Goal: Task Accomplishment & Management: Use online tool/utility

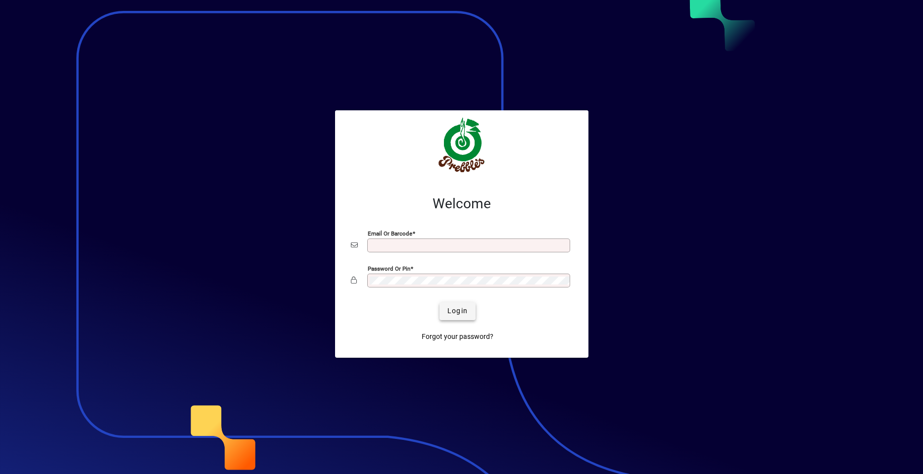
type input "**********"
click at [451, 307] on span "Login" at bounding box center [458, 311] width 20 height 10
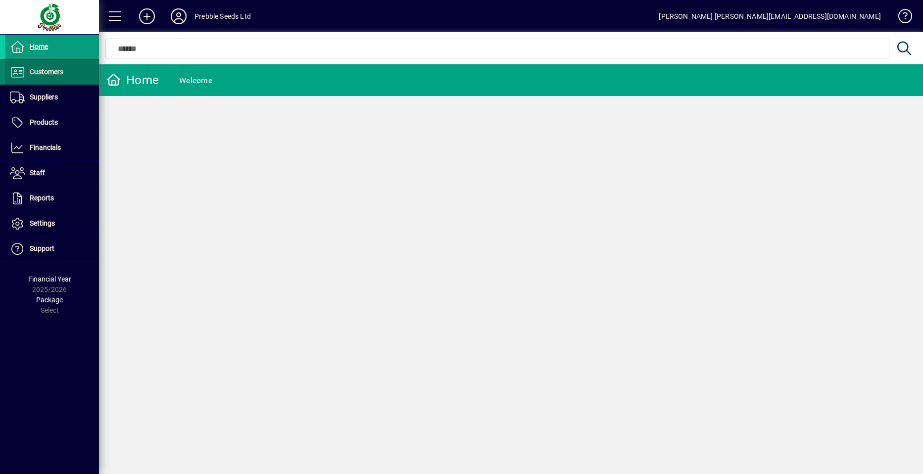
click at [72, 72] on span at bounding box center [52, 72] width 94 height 24
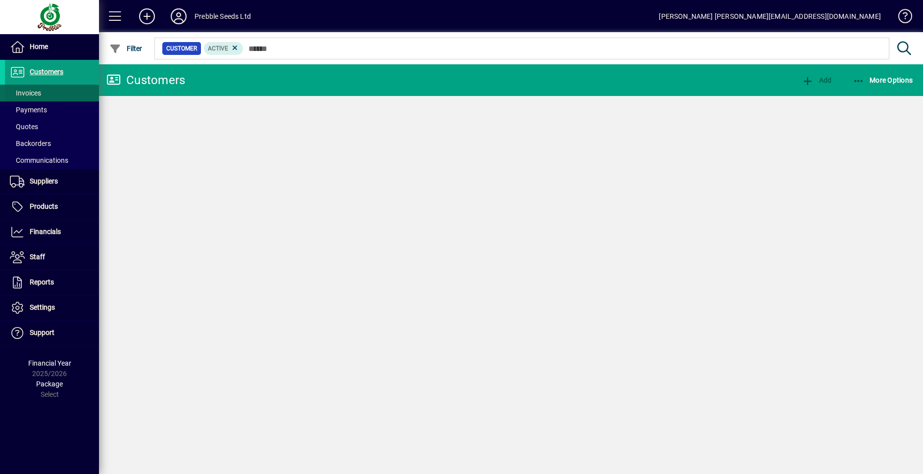
click at [60, 95] on span at bounding box center [52, 93] width 94 height 24
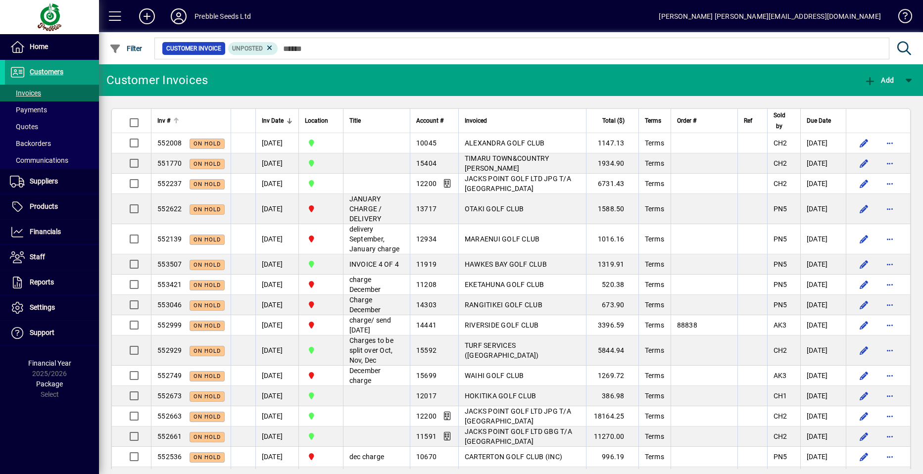
click at [164, 121] on span "Inv #" at bounding box center [163, 120] width 13 height 11
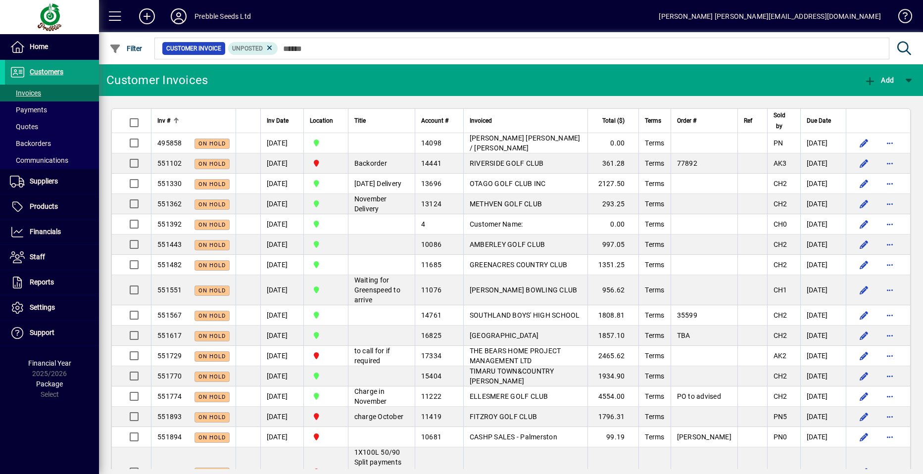
click at [164, 121] on span "Inv #" at bounding box center [163, 120] width 13 height 11
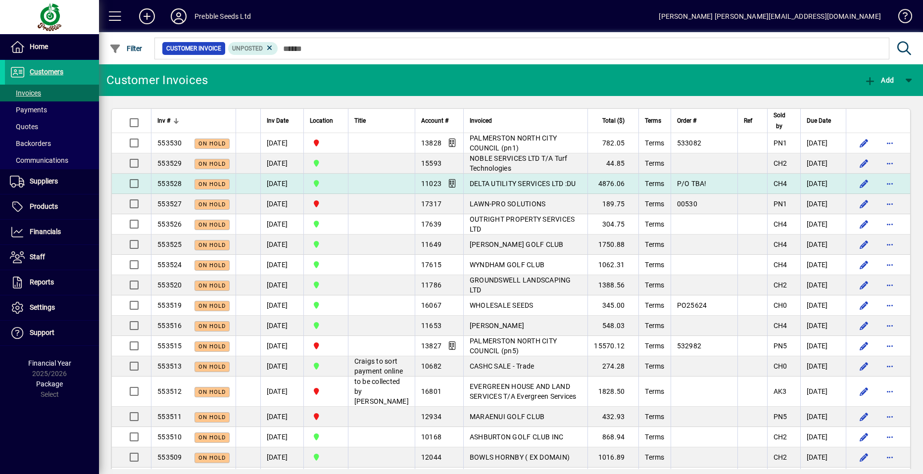
click at [511, 185] on span "DELTA UTILITY SERVICES LTD :DU" at bounding box center [523, 184] width 106 height 8
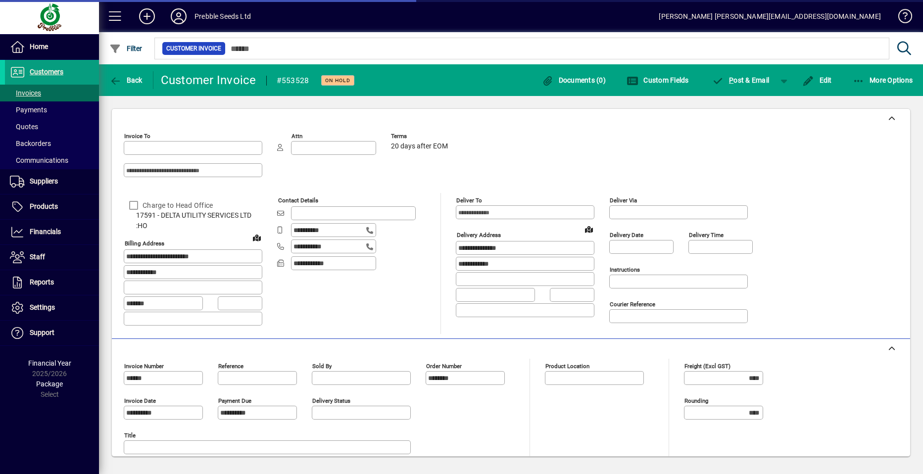
type input "**********"
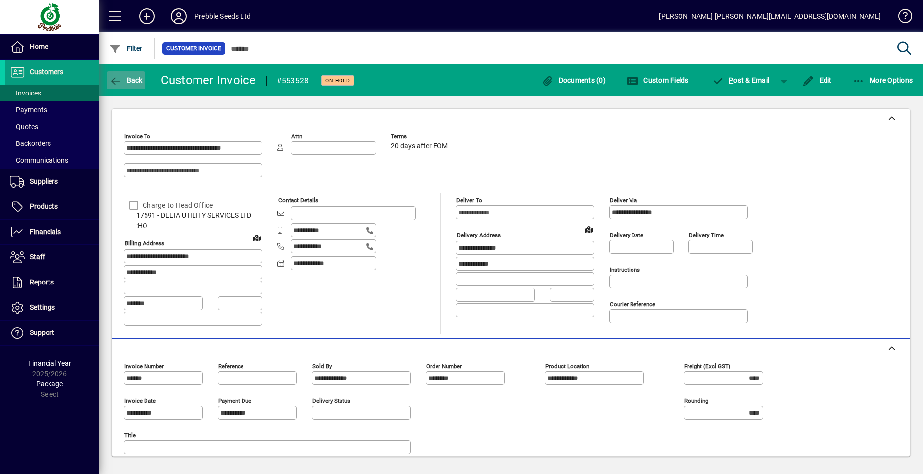
click at [132, 84] on span "Back" at bounding box center [125, 80] width 33 height 8
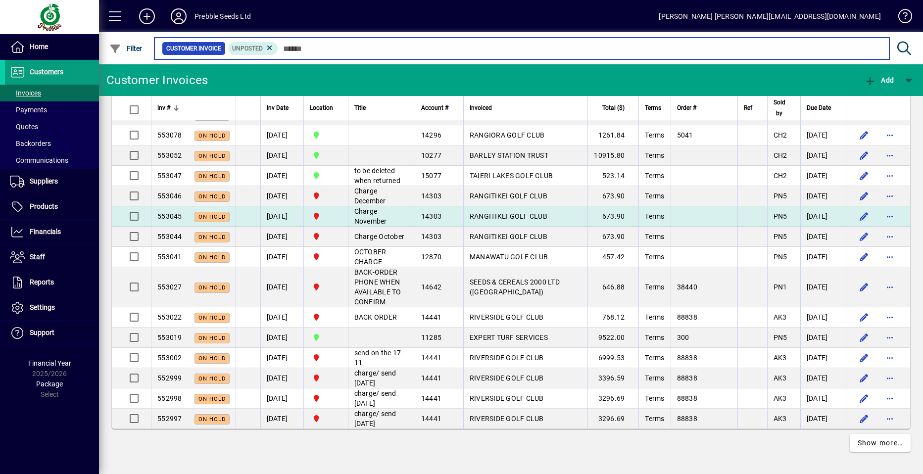
scroll to position [1912, 0]
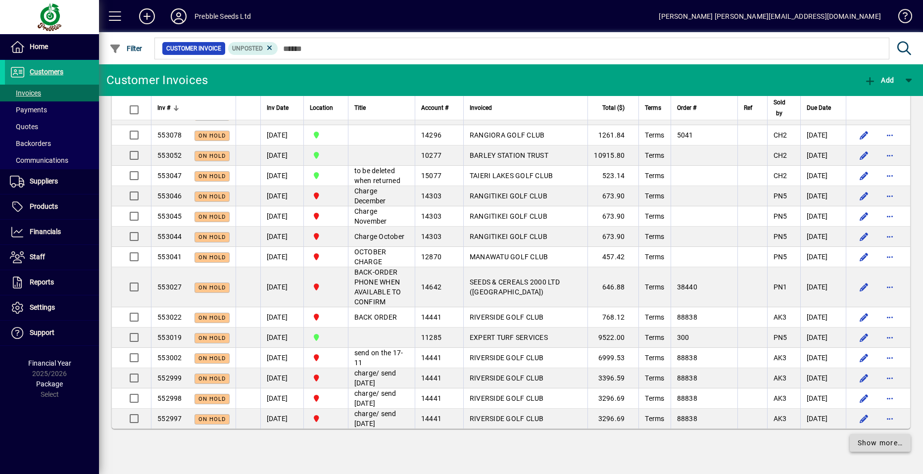
click at [870, 446] on span "Show more…" at bounding box center [881, 443] width 46 height 10
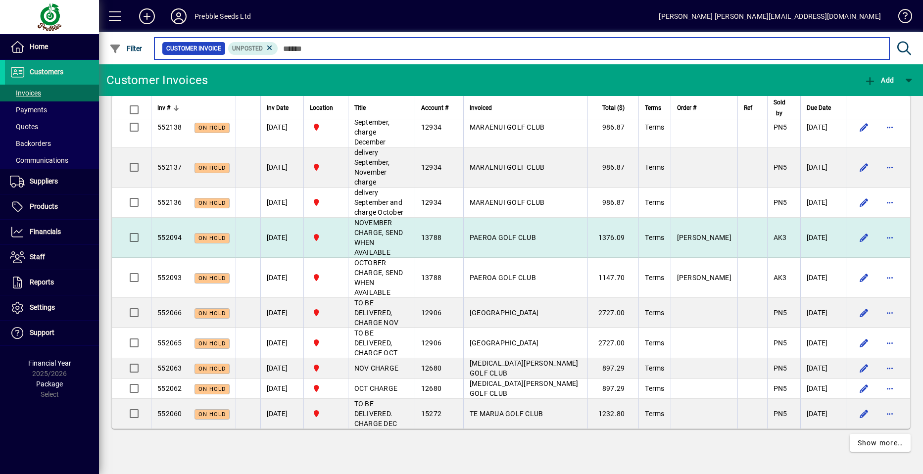
scroll to position [4526, 0]
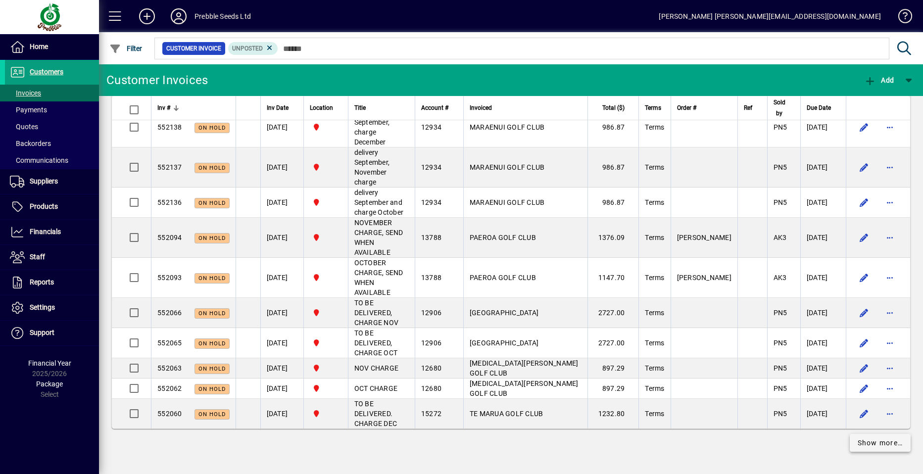
click at [861, 441] on span "Show more…" at bounding box center [881, 443] width 46 height 10
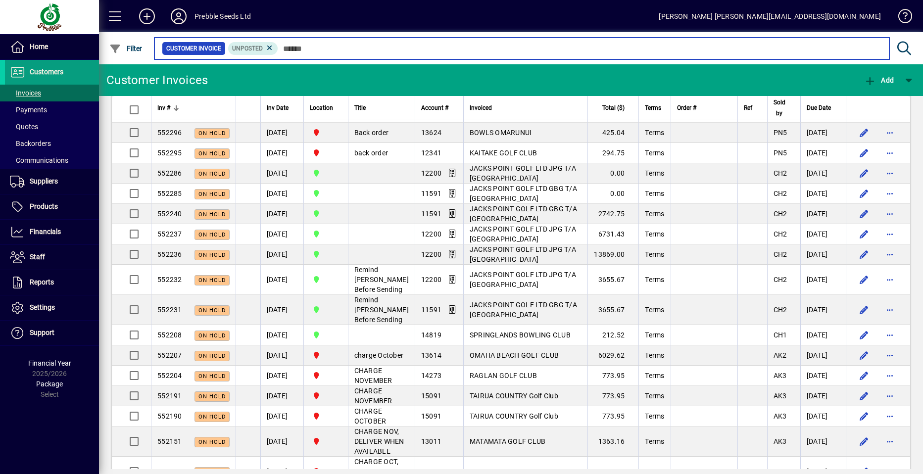
scroll to position [3700, 0]
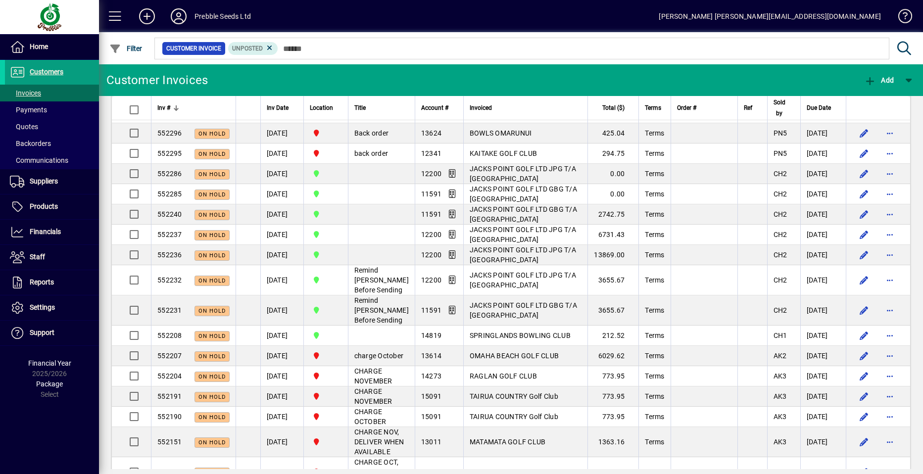
click at [507, 46] on span "EXPERT TURF SERVICES" at bounding box center [509, 42] width 78 height 8
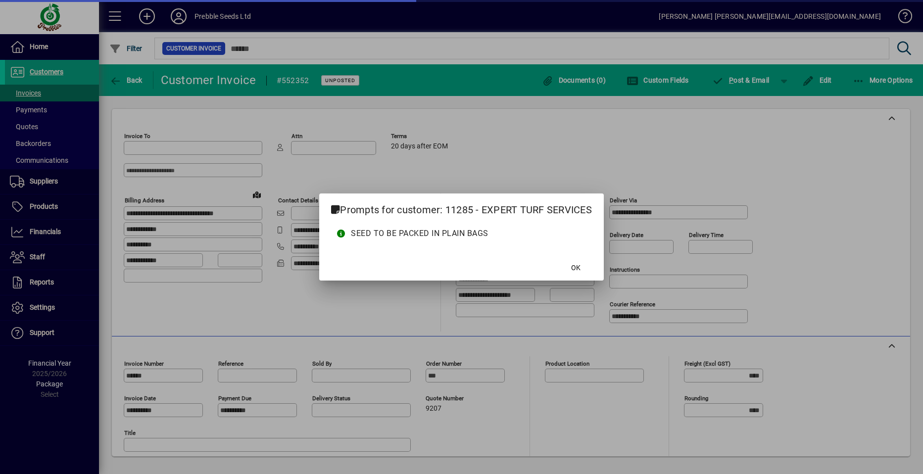
type input "**********"
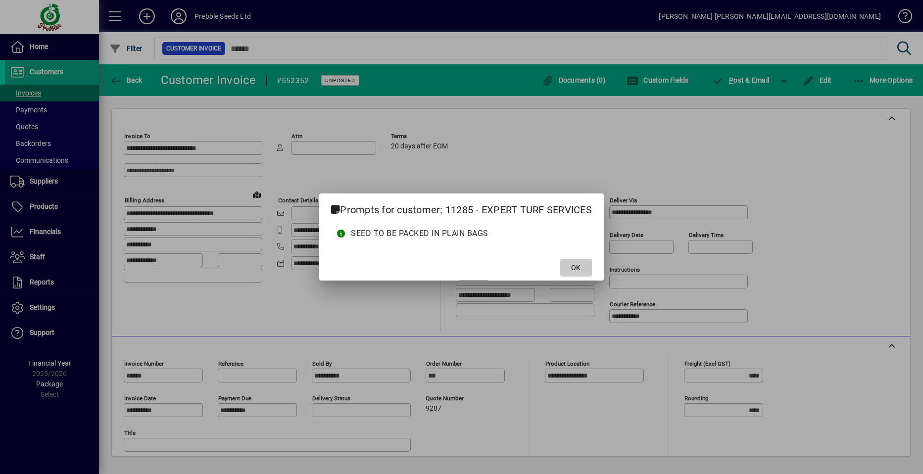
click at [577, 267] on span "OK" at bounding box center [575, 268] width 9 height 10
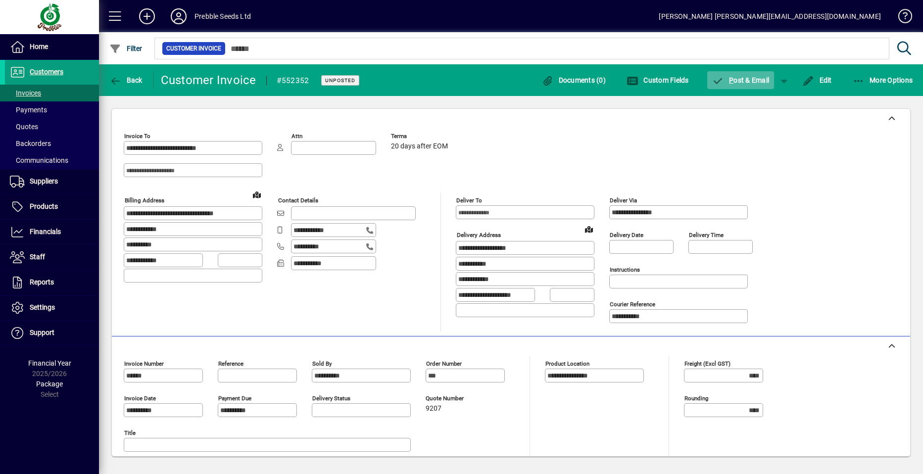
click at [749, 79] on span "P ost & Email" at bounding box center [740, 80] width 57 height 8
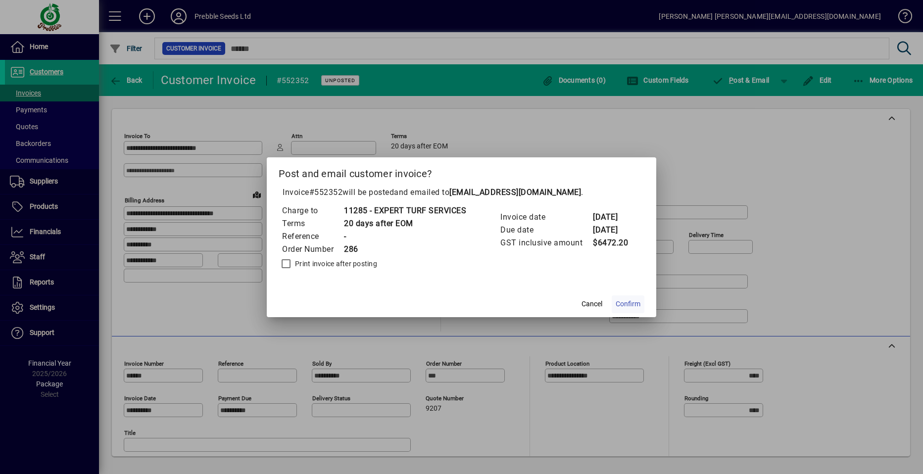
click at [623, 302] on span "Confirm" at bounding box center [628, 304] width 25 height 10
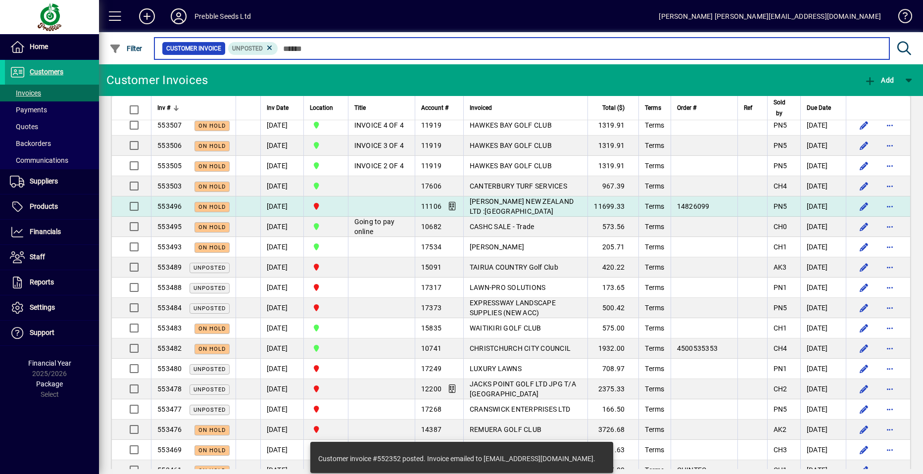
scroll to position [396, 0]
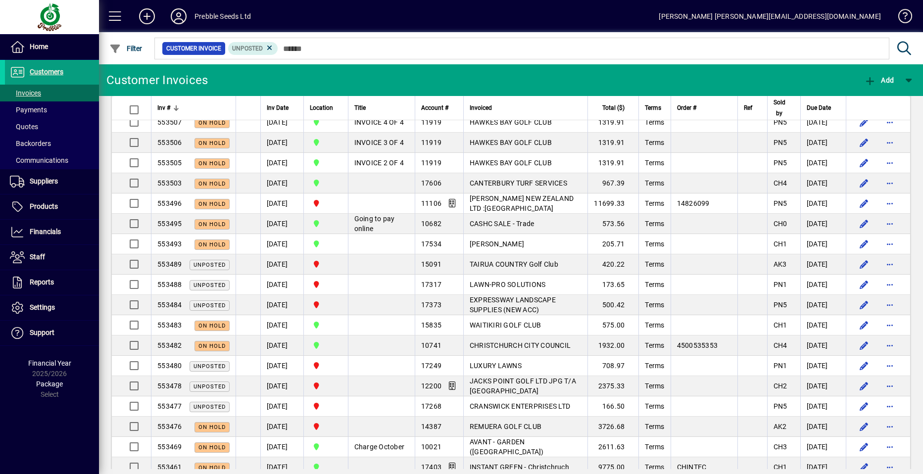
drag, startPoint x: 511, startPoint y: 280, endPoint x: 516, endPoint y: 272, distance: 10.0
click at [510, 268] on span "TAIRUA COUNTRY Golf Club" at bounding box center [514, 264] width 89 height 8
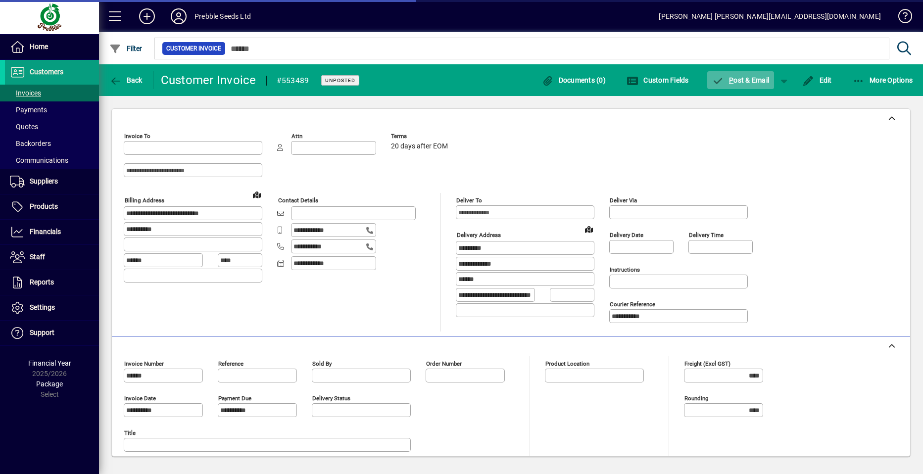
type input "**********"
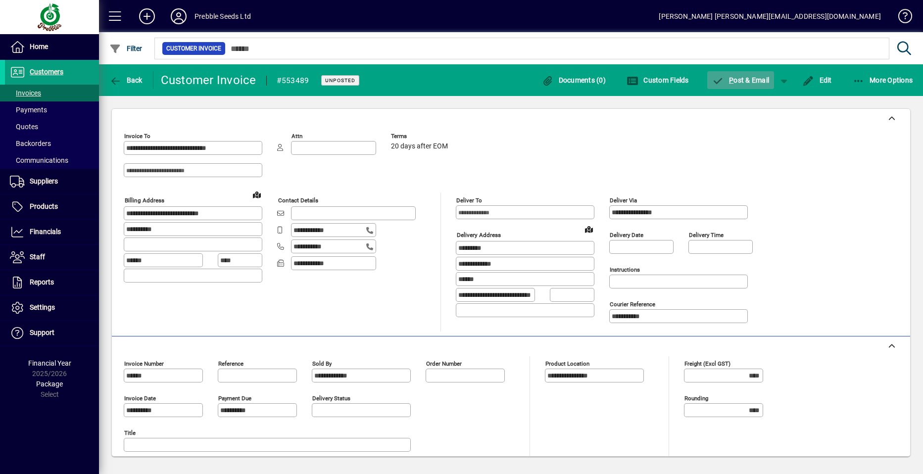
click at [746, 79] on span "P ost & Email" at bounding box center [740, 80] width 57 height 8
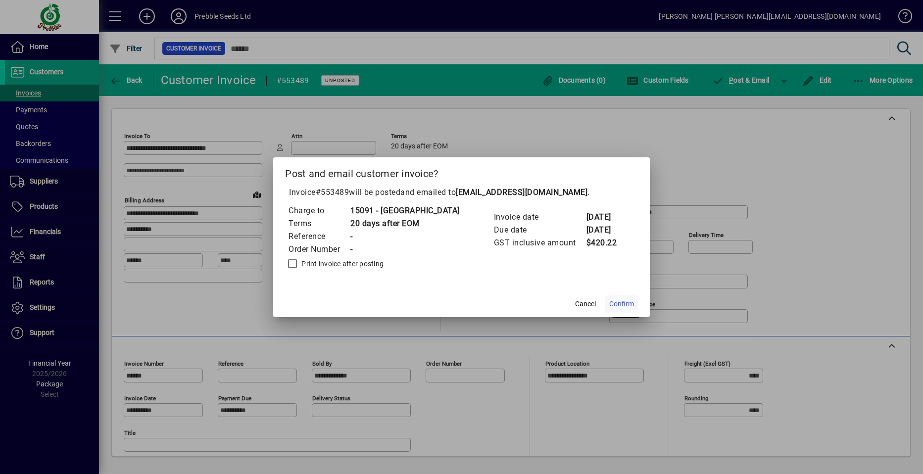
click at [634, 303] on span "Confirm" at bounding box center [622, 304] width 25 height 10
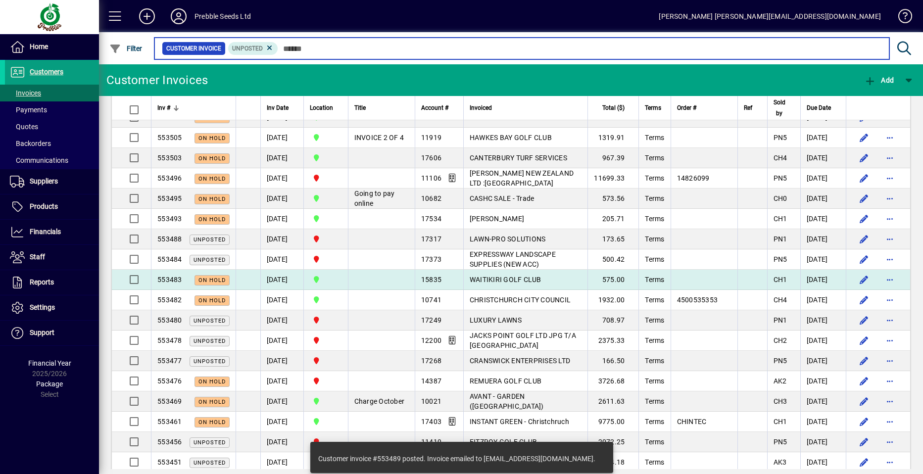
scroll to position [446, 0]
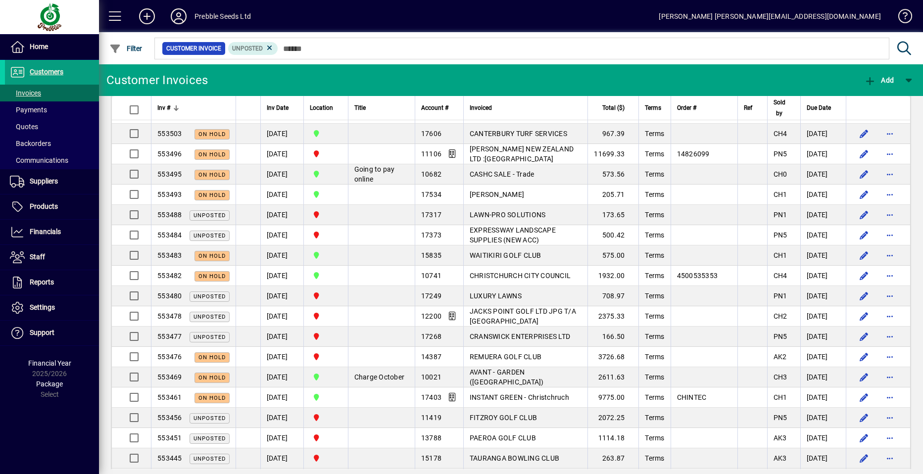
drag, startPoint x: 476, startPoint y: 234, endPoint x: 481, endPoint y: 236, distance: 5.1
click at [477, 219] on span "LAWN-PRO SOLUTIONS" at bounding box center [508, 215] width 76 height 8
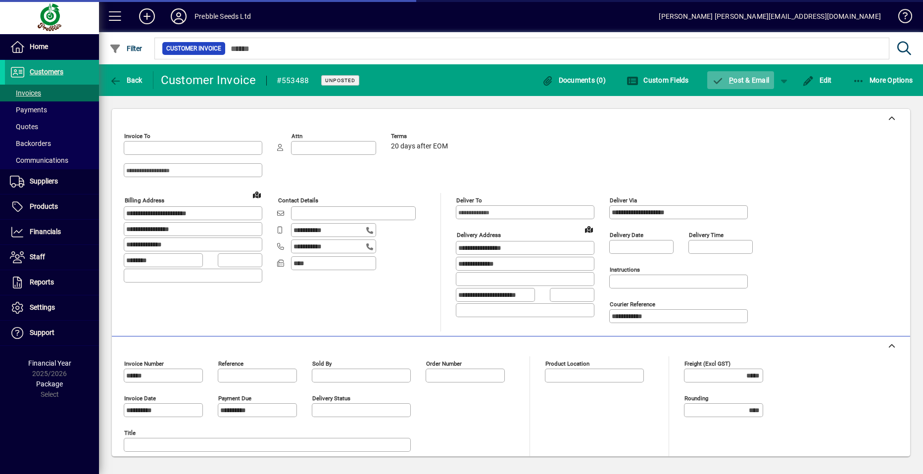
type input "**********"
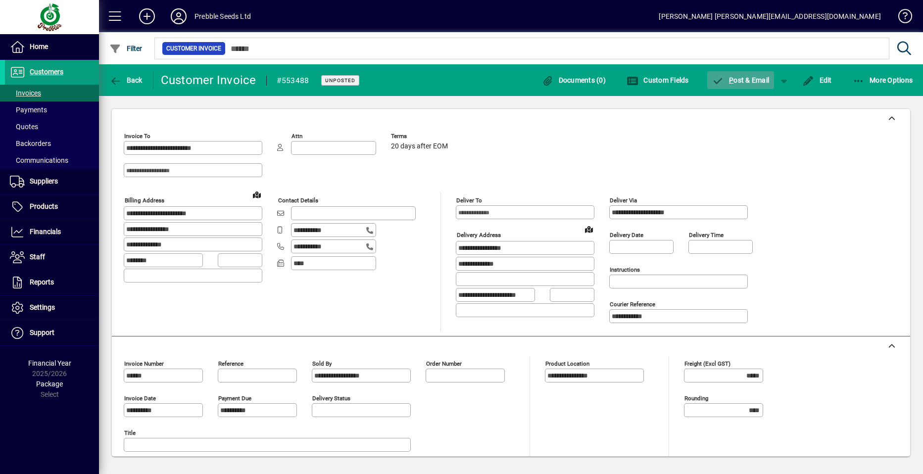
click at [753, 77] on span "P ost & Email" at bounding box center [740, 80] width 57 height 8
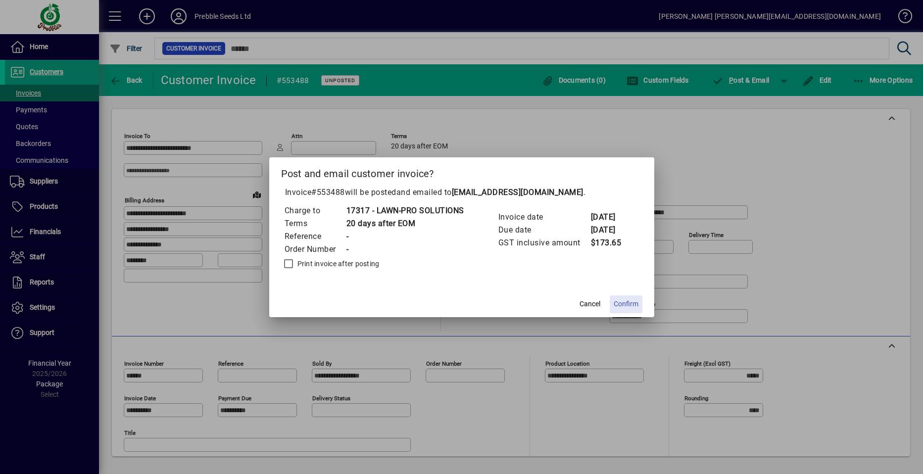
click at [632, 304] on span "Confirm" at bounding box center [626, 304] width 25 height 10
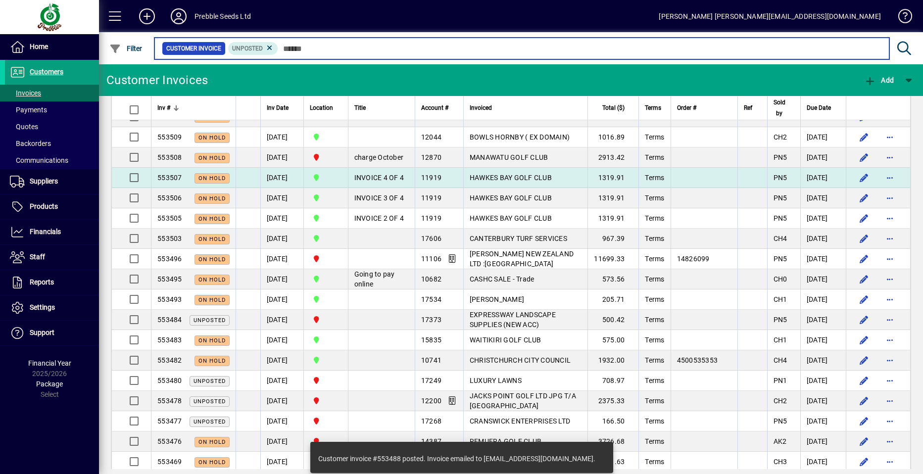
scroll to position [347, 0]
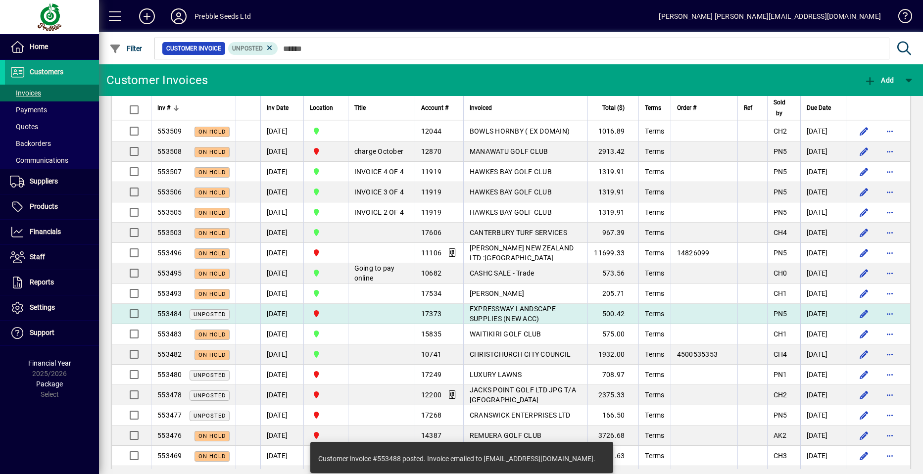
click at [497, 323] on span "EXPRESSWAY LANDSCAPE SUPPLIES (NEW ACC)" at bounding box center [513, 314] width 86 height 18
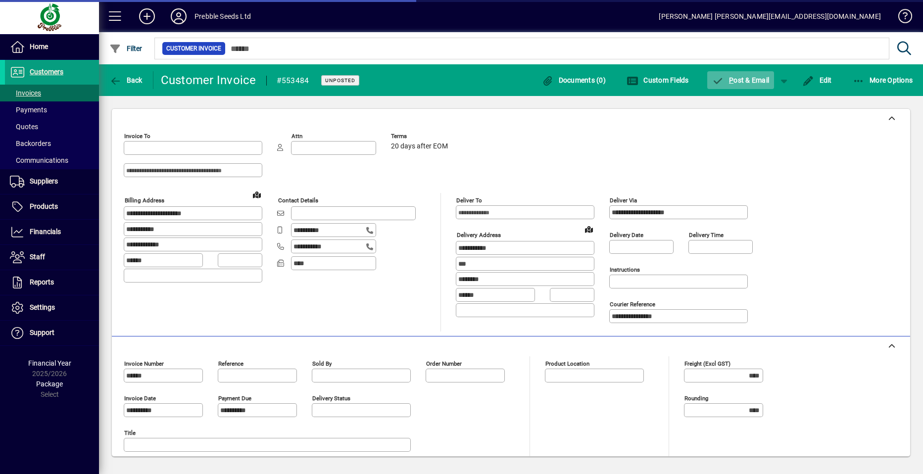
type input "**********"
click at [740, 81] on span "P ost & Email" at bounding box center [740, 80] width 57 height 8
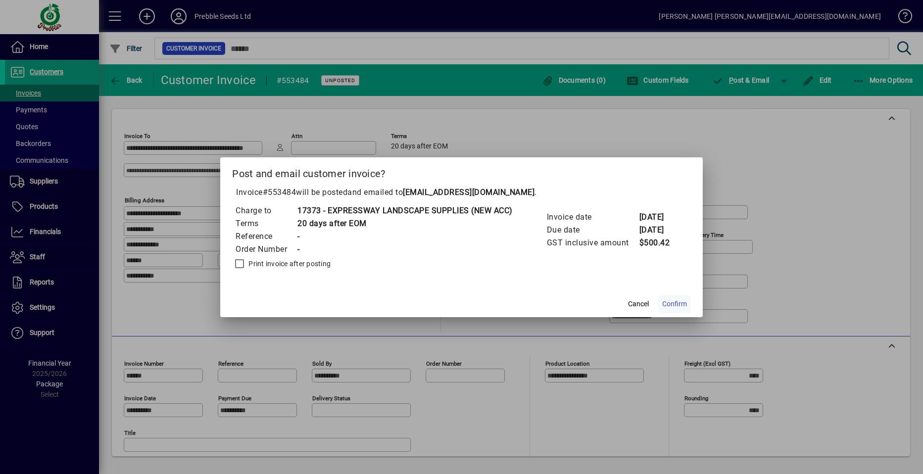
click at [684, 303] on span "Confirm" at bounding box center [674, 304] width 25 height 10
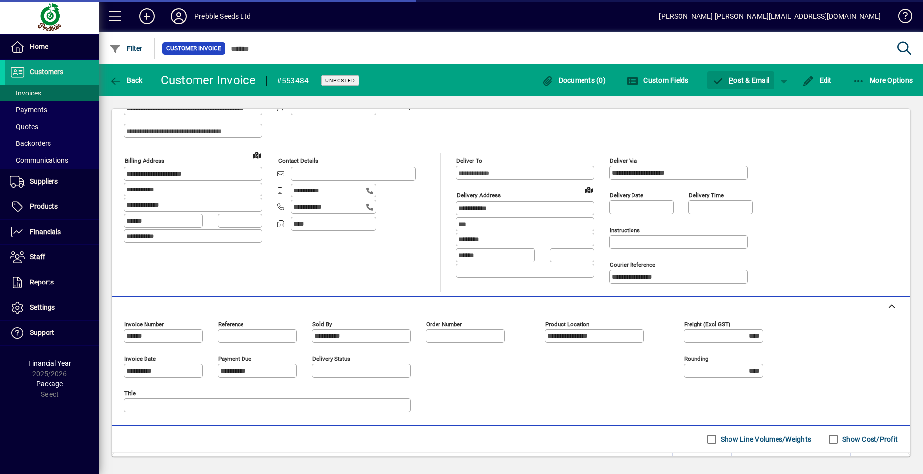
scroll to position [135, 0]
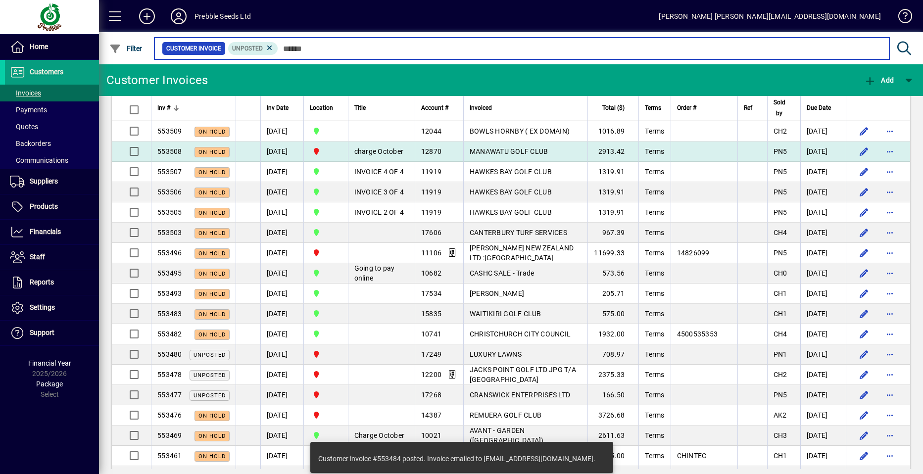
scroll to position [495, 0]
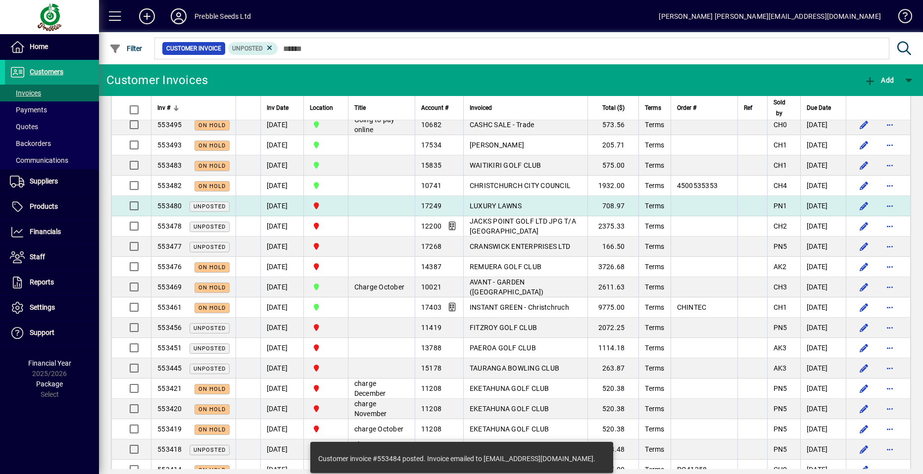
click at [484, 210] on span "LUXURY LAWNS" at bounding box center [496, 206] width 52 height 8
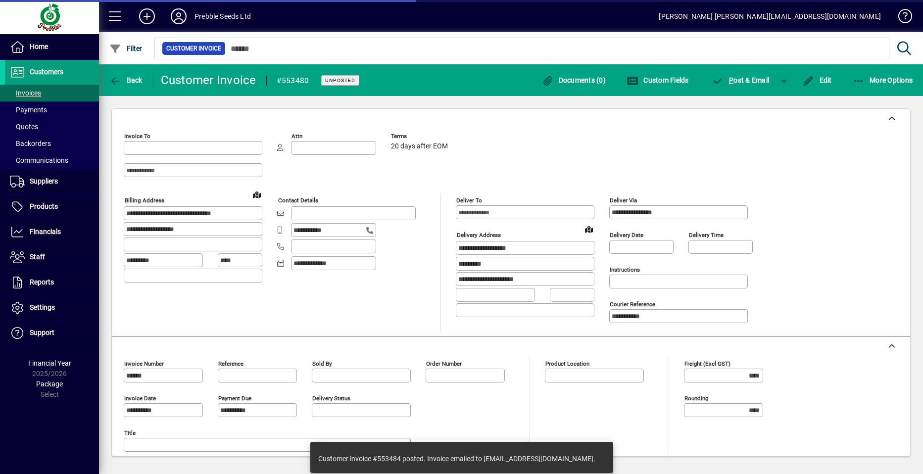
type input "**********"
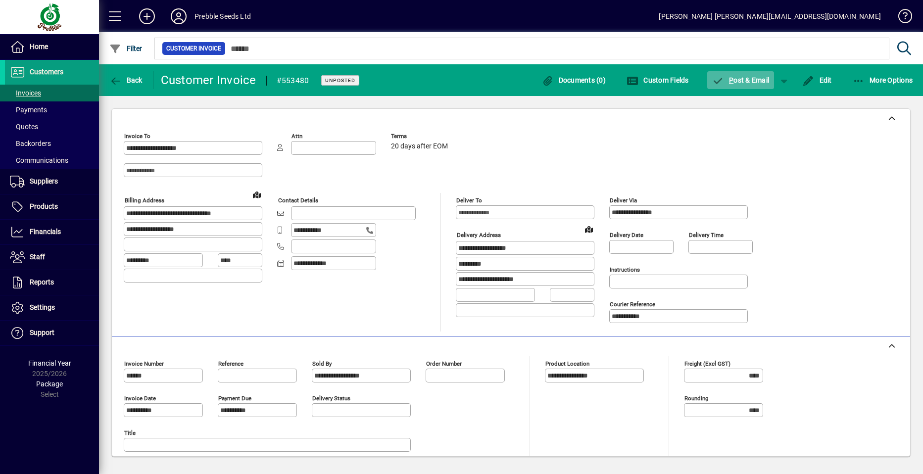
click at [747, 81] on span "P ost & Email" at bounding box center [740, 80] width 57 height 8
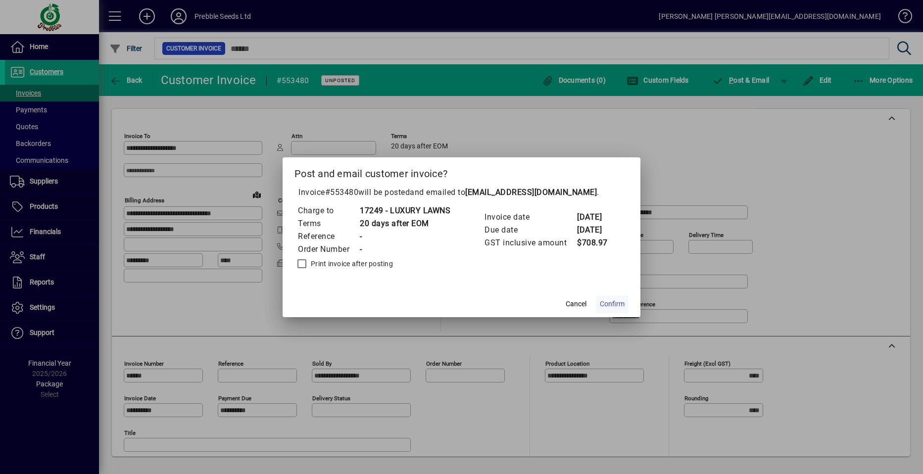
click at [619, 303] on span "Confirm" at bounding box center [612, 304] width 25 height 10
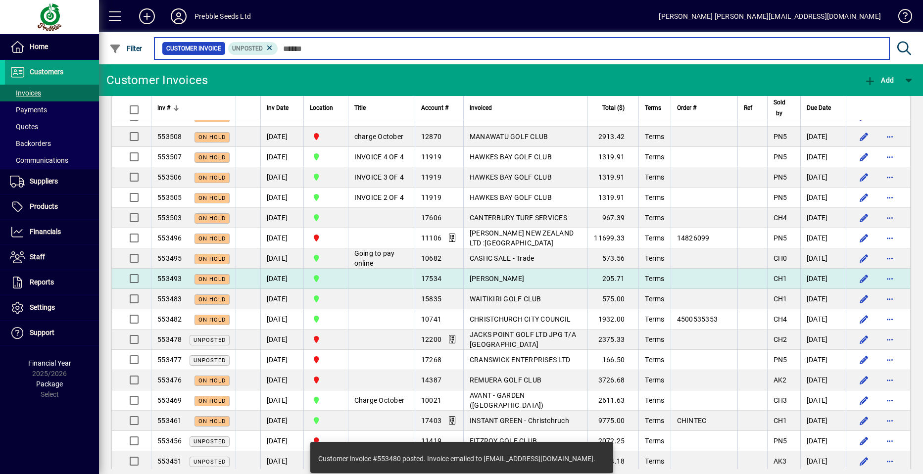
scroll to position [446, 0]
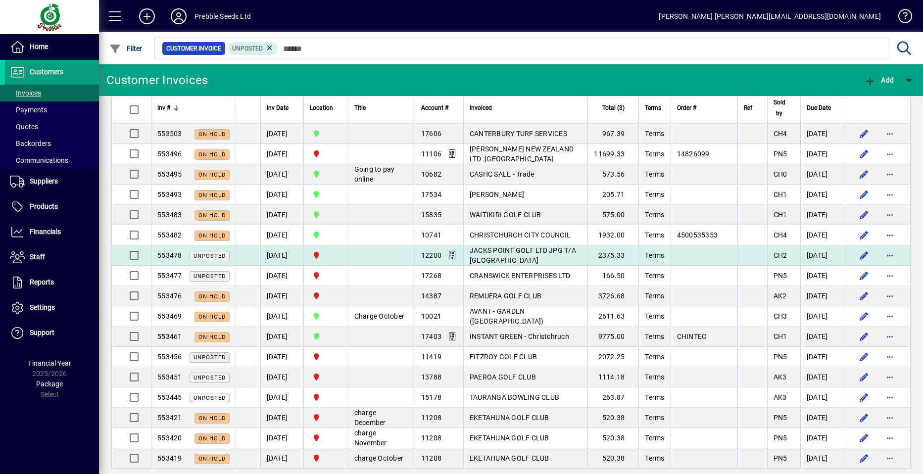
click at [493, 264] on span "JACKS POINT GOLF LTD JPG T/A [GEOGRAPHIC_DATA]" at bounding box center [523, 256] width 106 height 18
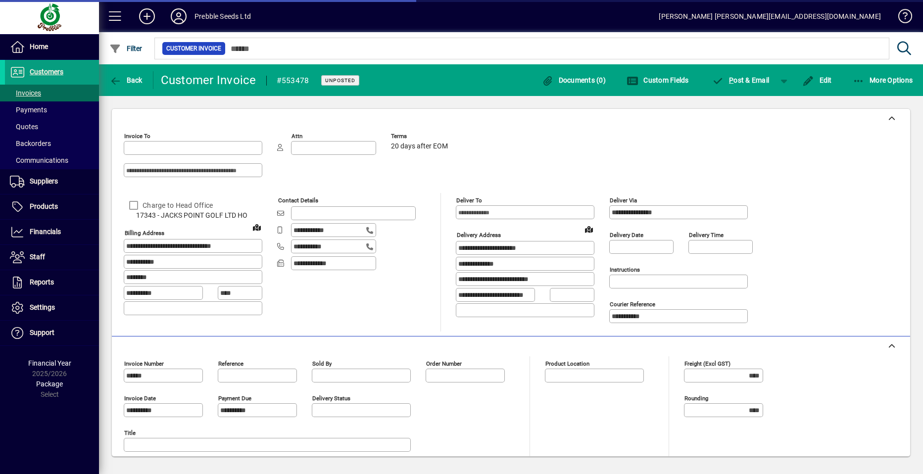
type input "**********"
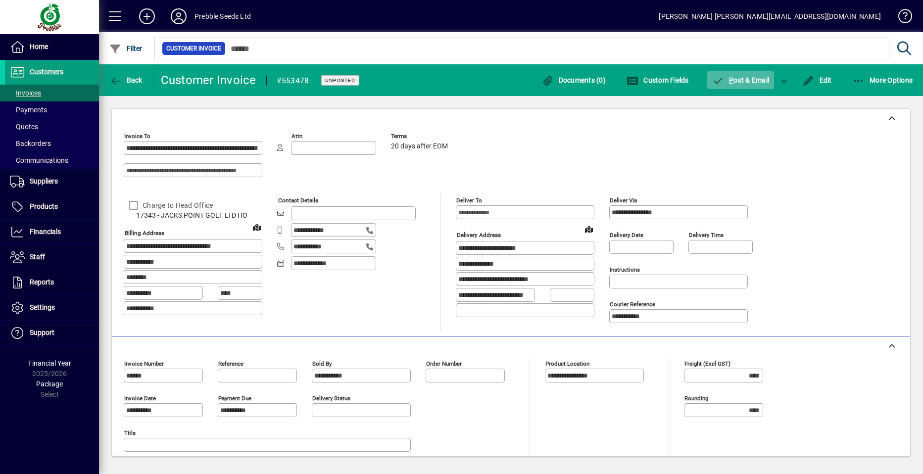
click at [741, 81] on span "P ost & Email" at bounding box center [740, 80] width 57 height 8
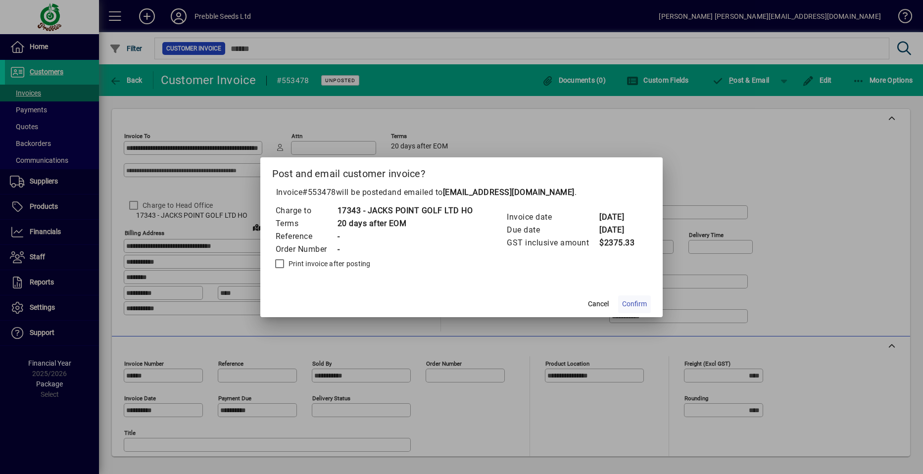
click at [637, 304] on span "Confirm" at bounding box center [634, 304] width 25 height 10
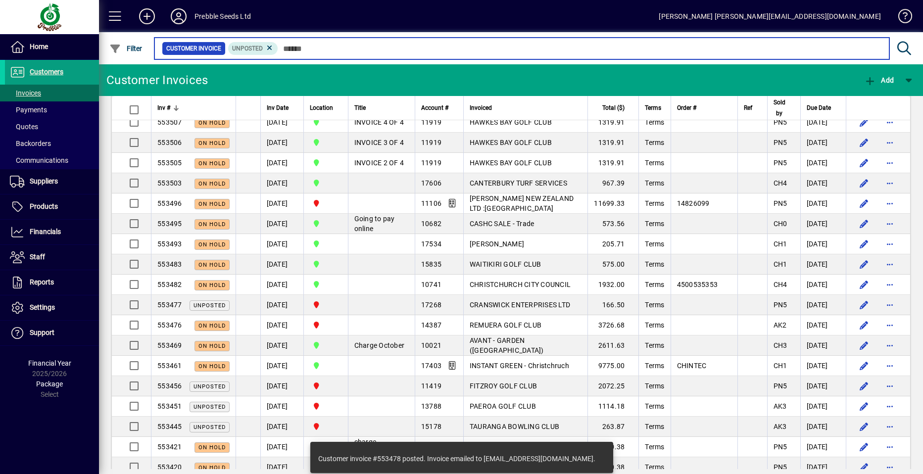
scroll to position [495, 0]
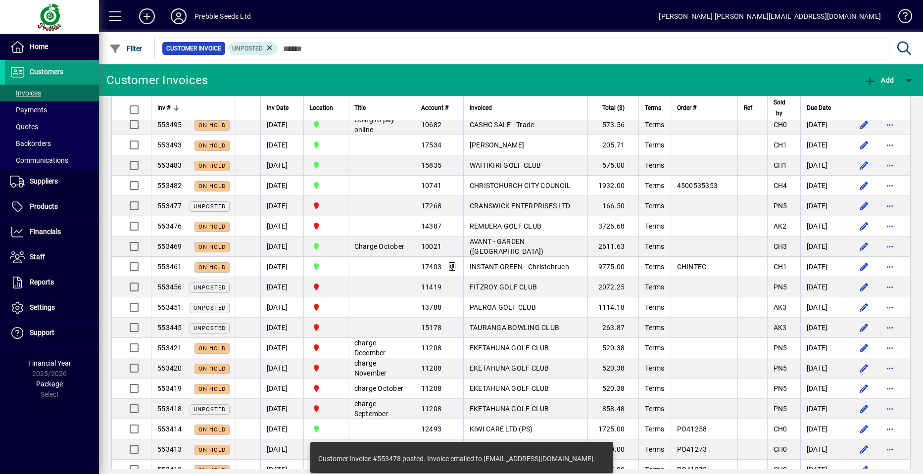
click at [506, 210] on span "CRANSWICK ENTERPRISES LTD" at bounding box center [520, 206] width 101 height 8
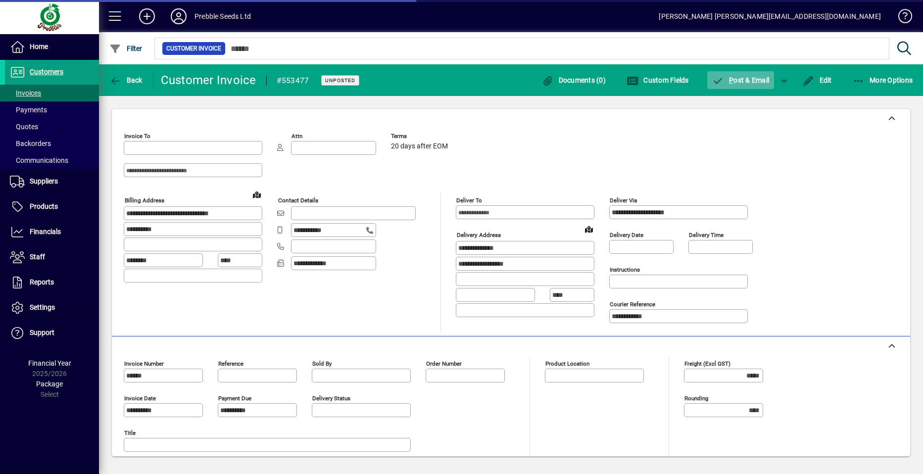
type input "**********"
click at [743, 82] on span "P ost & Email" at bounding box center [740, 80] width 57 height 8
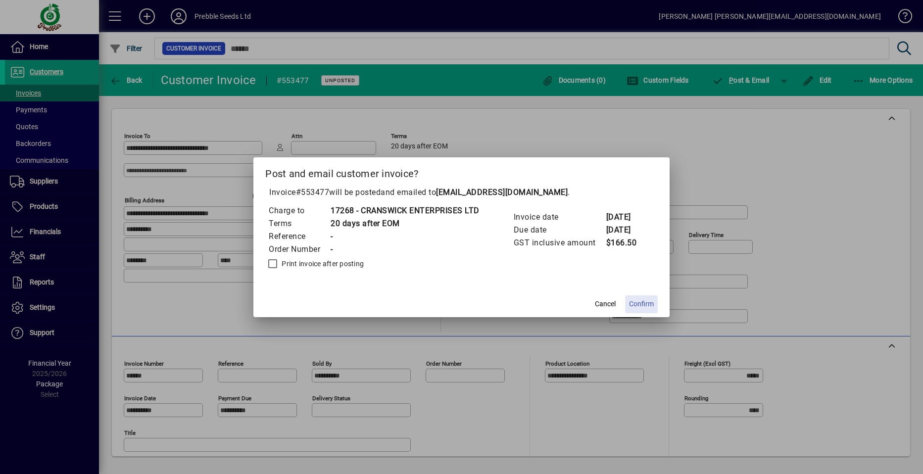
click at [644, 304] on span "Confirm" at bounding box center [641, 304] width 25 height 10
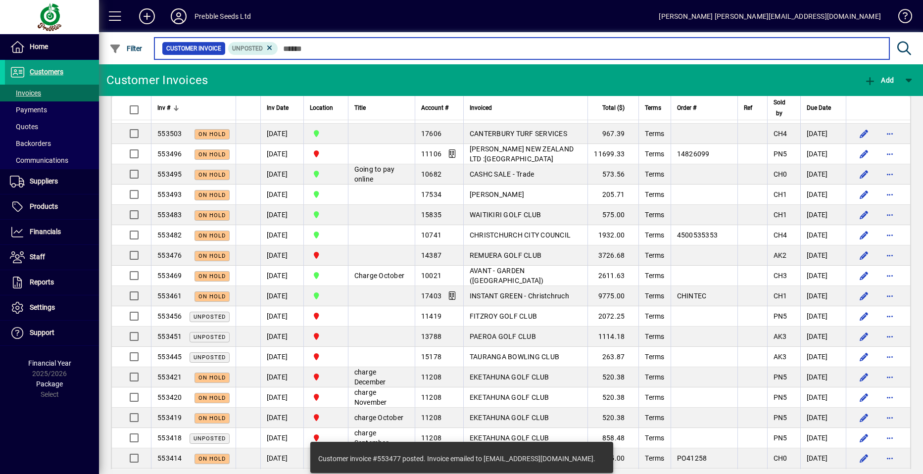
scroll to position [594, 0]
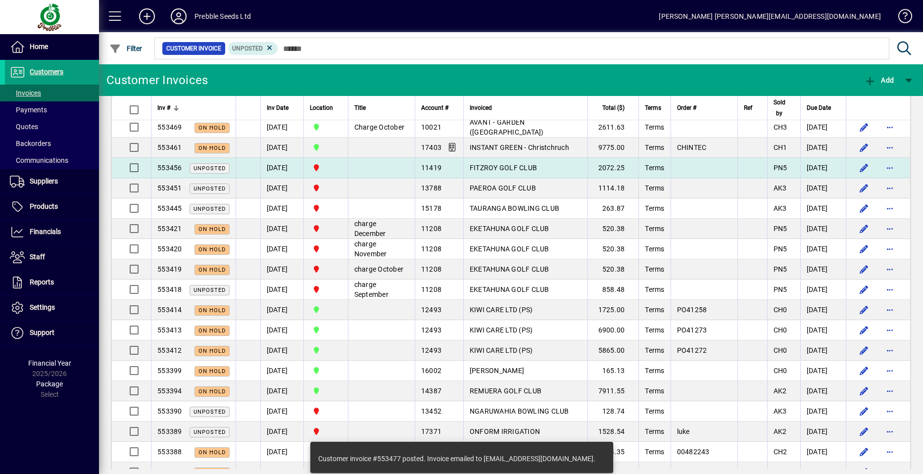
click at [488, 172] on span "FITZROY GOLF CLUB" at bounding box center [503, 168] width 67 height 8
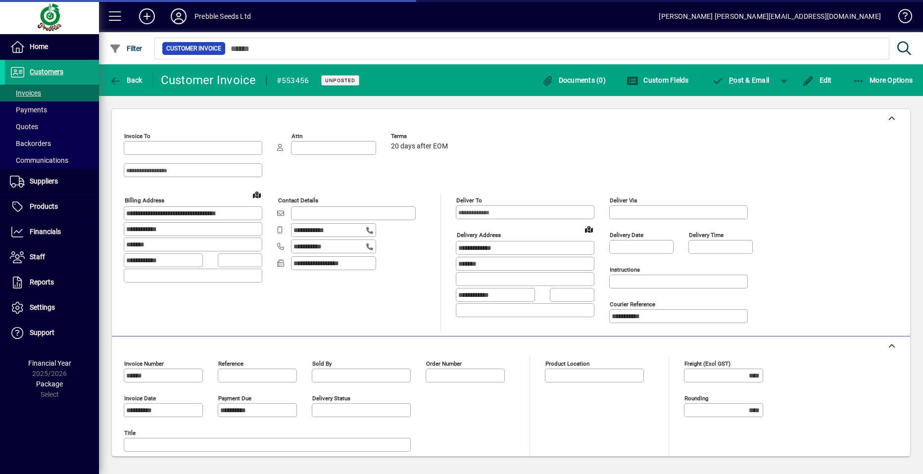
type input "**********"
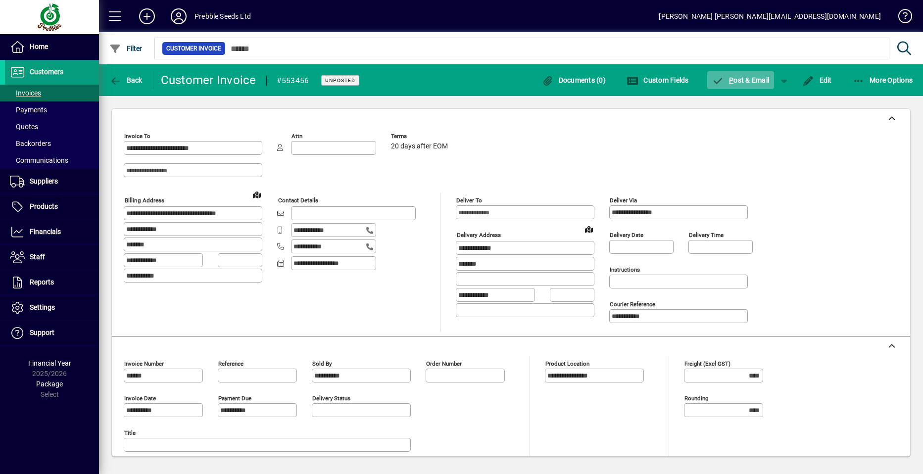
click at [745, 79] on span "P ost & Email" at bounding box center [740, 80] width 57 height 8
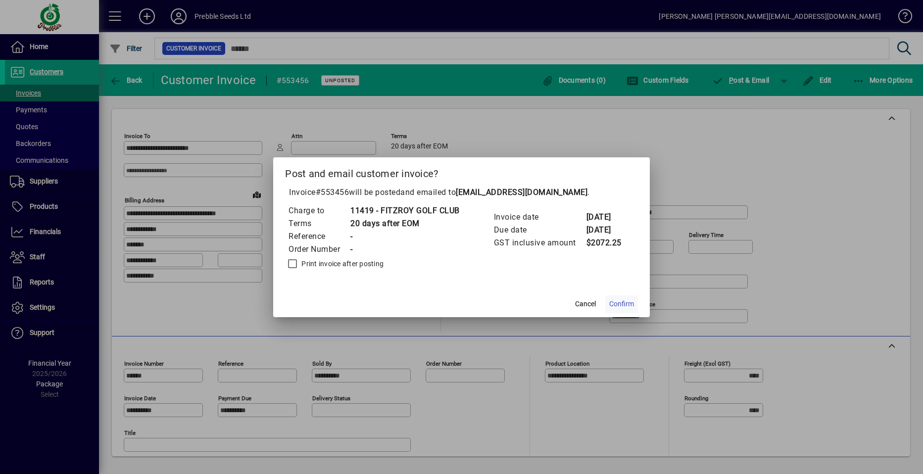
click at [626, 302] on span "Confirm" at bounding box center [622, 304] width 25 height 10
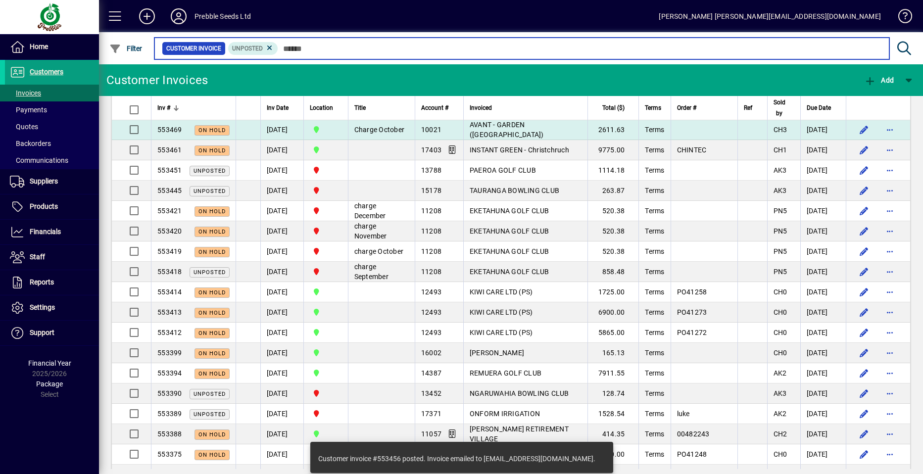
scroll to position [594, 0]
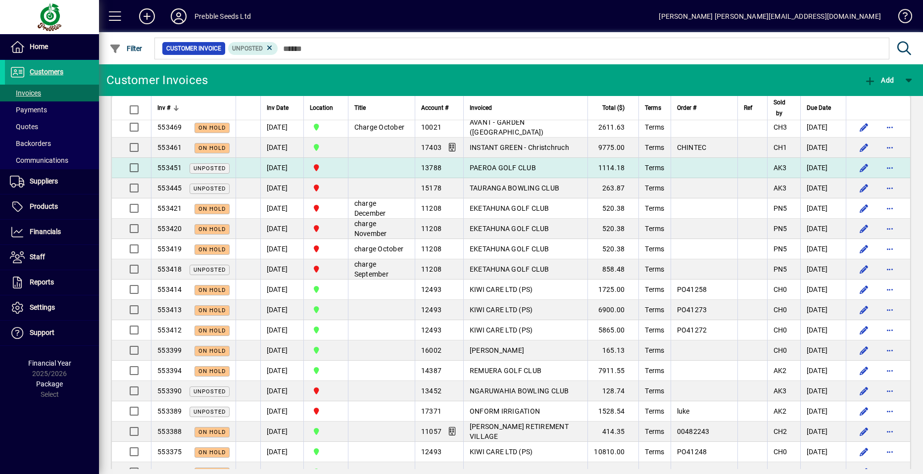
click at [470, 172] on span "PAEROA GOLF CLUB" at bounding box center [503, 168] width 66 height 8
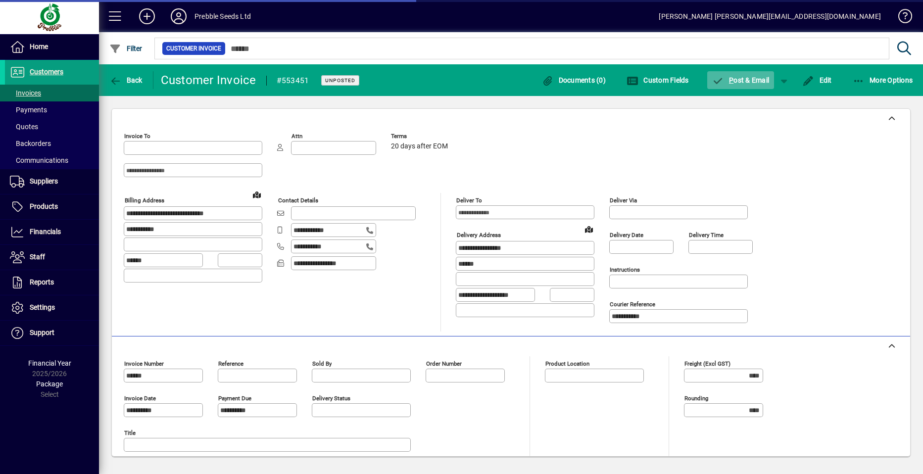
type input "**********"
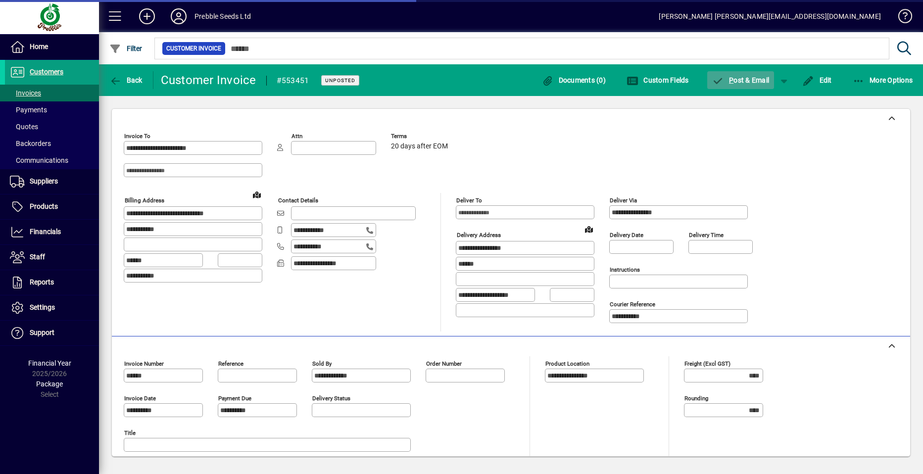
click at [741, 81] on span "P ost & Email" at bounding box center [740, 80] width 57 height 8
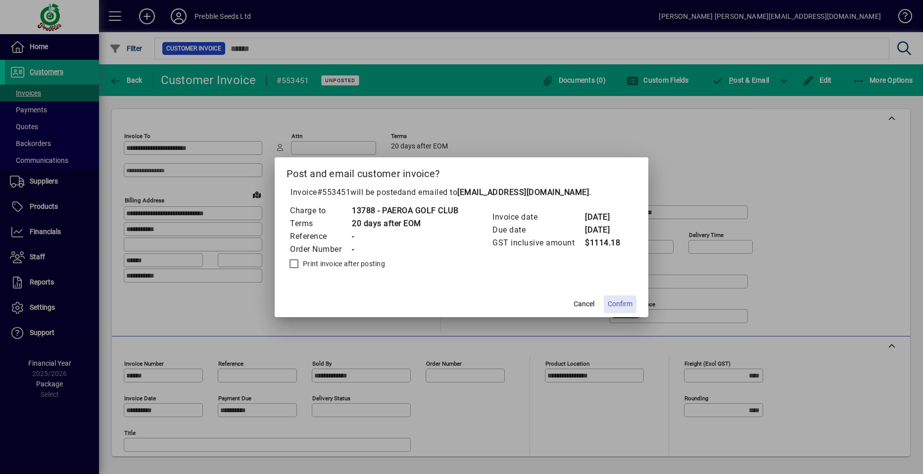
click at [623, 303] on span "Confirm" at bounding box center [620, 304] width 25 height 10
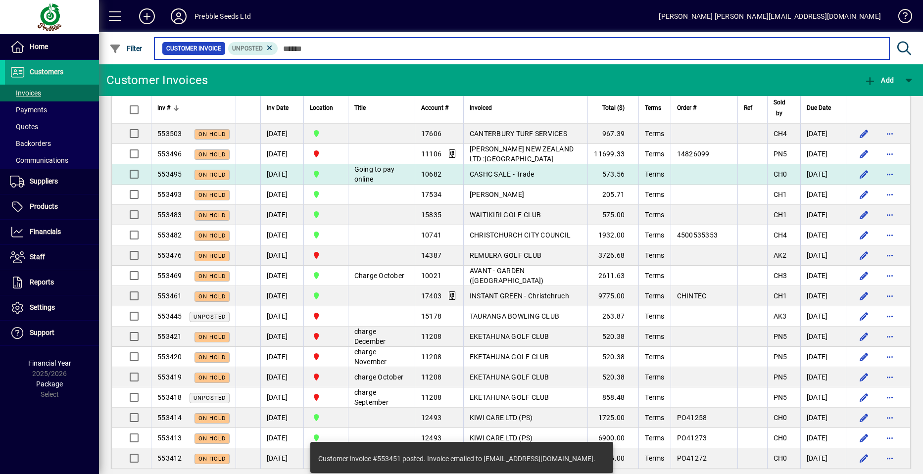
scroll to position [594, 0]
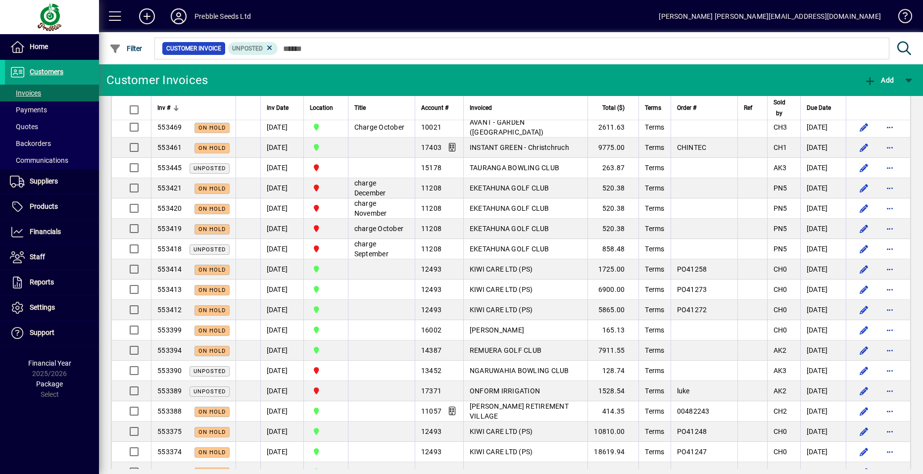
click at [495, 172] on span "TAURANGA BOWLING CLUB" at bounding box center [515, 168] width 90 height 8
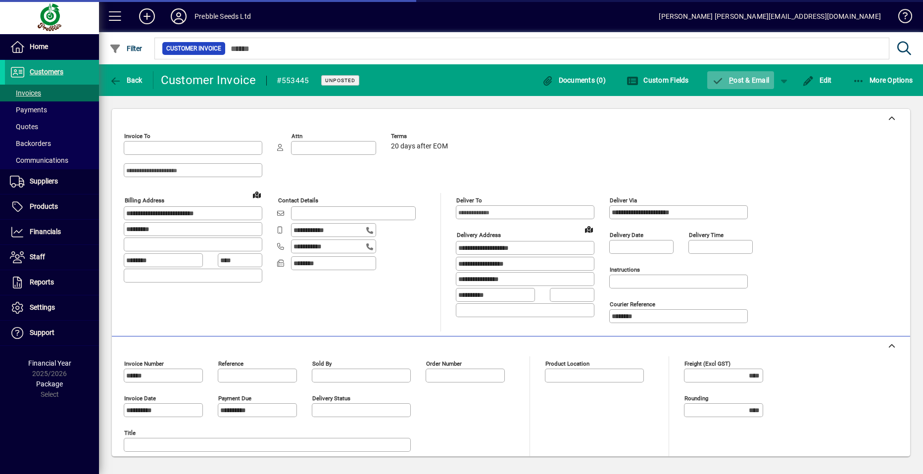
type input "**********"
click at [740, 80] on span "P ost & Email" at bounding box center [740, 80] width 57 height 8
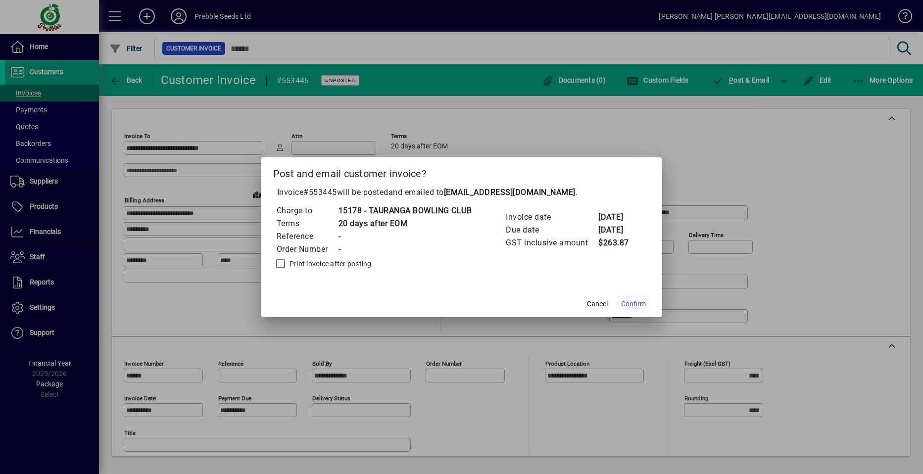
click at [633, 301] on span "Confirm" at bounding box center [633, 304] width 25 height 10
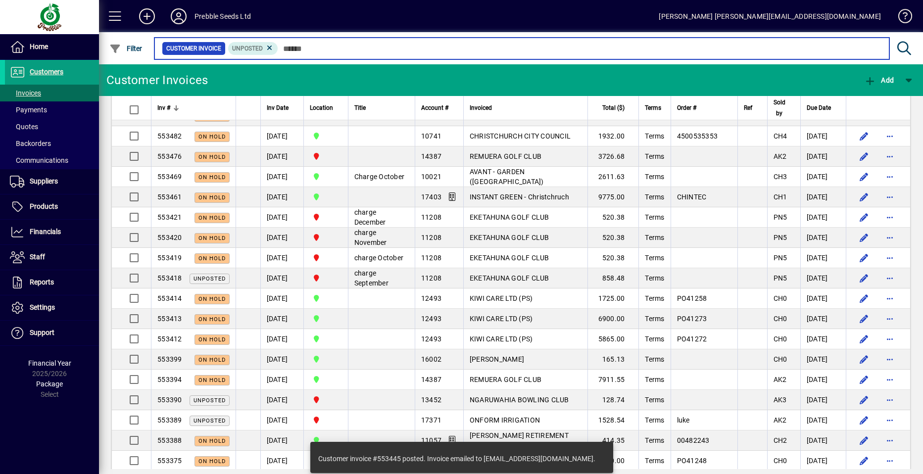
scroll to position [594, 0]
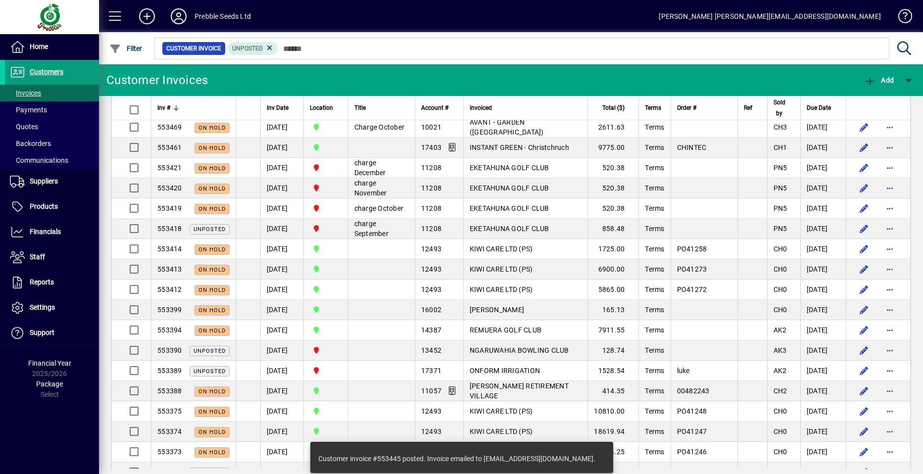
click at [471, 233] on span "EKETAHUNA GOLF CLUB" at bounding box center [510, 229] width 80 height 8
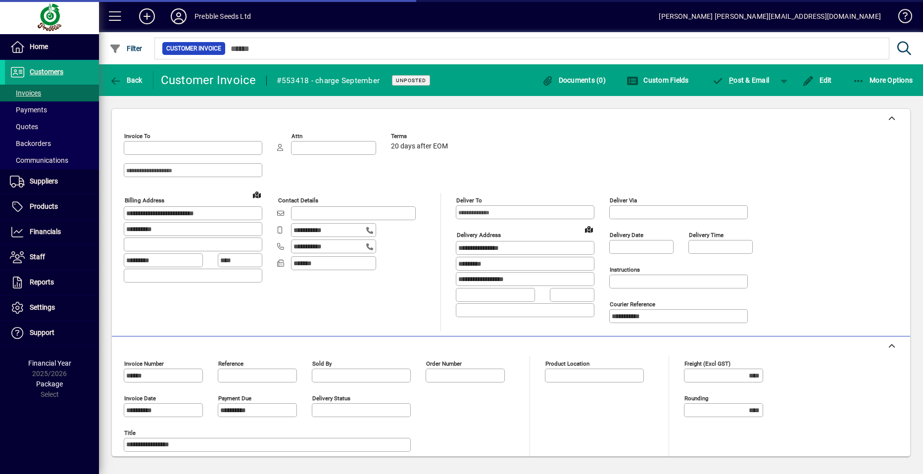
type input "**********"
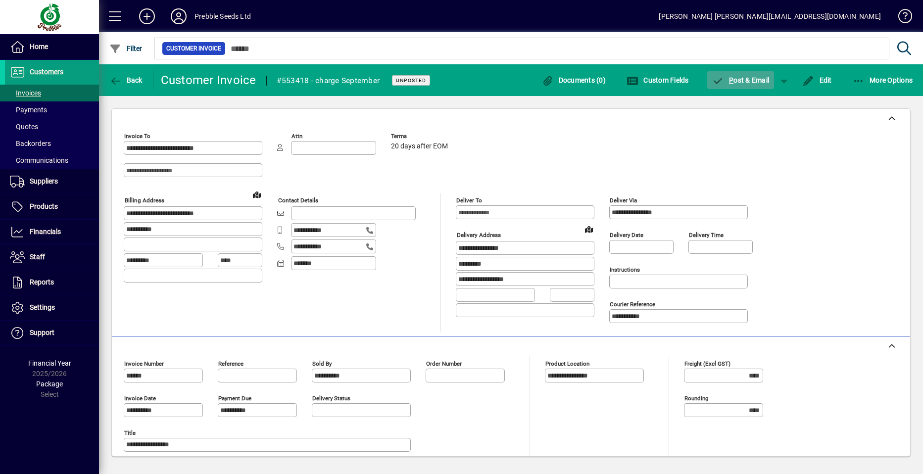
click at [747, 80] on span "P ost & Email" at bounding box center [740, 80] width 57 height 8
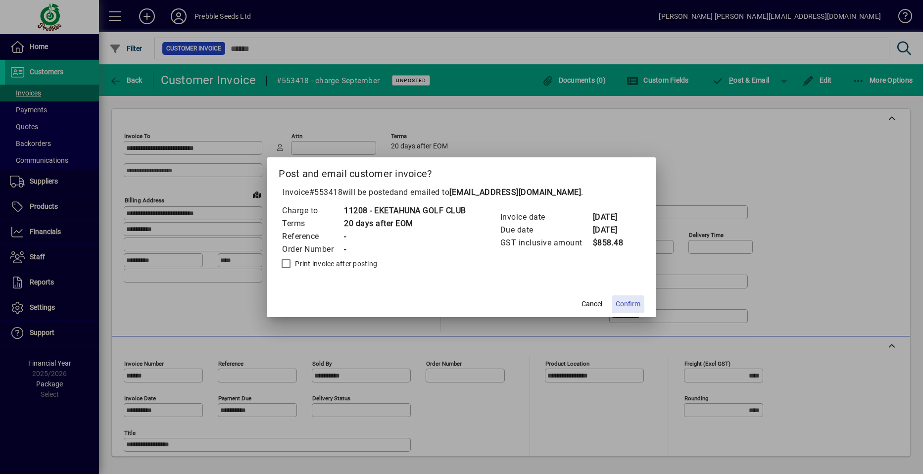
click at [632, 303] on span "Confirm" at bounding box center [628, 304] width 25 height 10
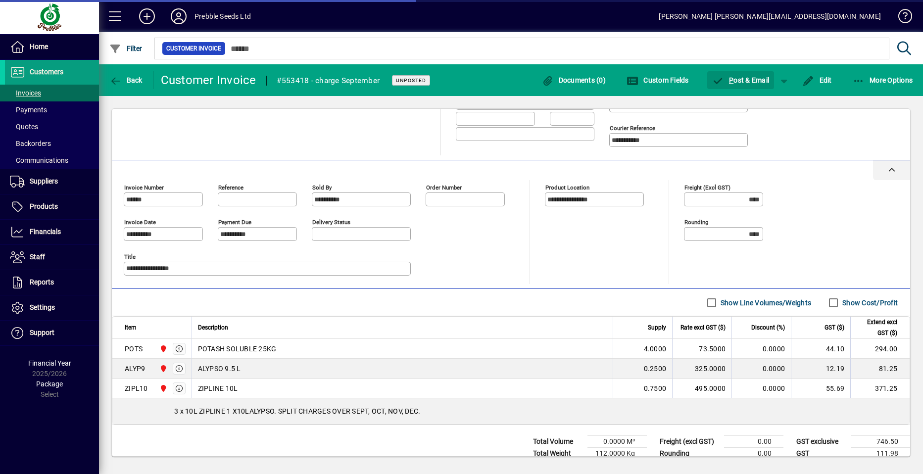
scroll to position [201, 0]
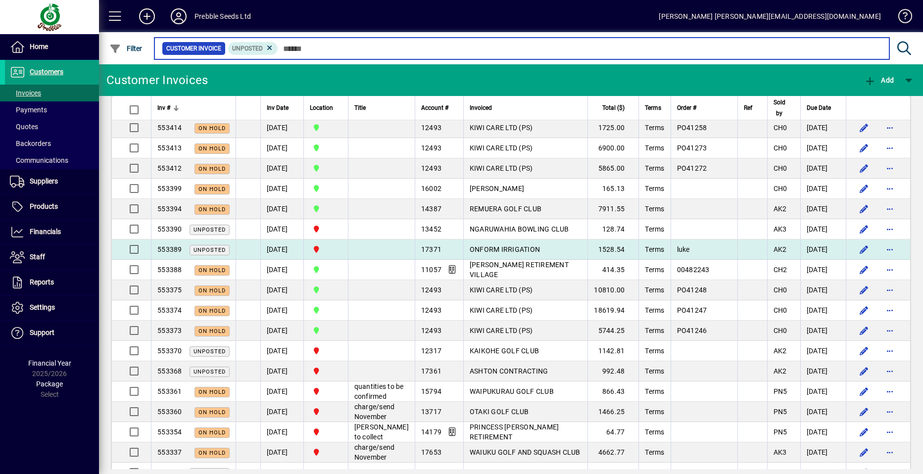
scroll to position [743, 0]
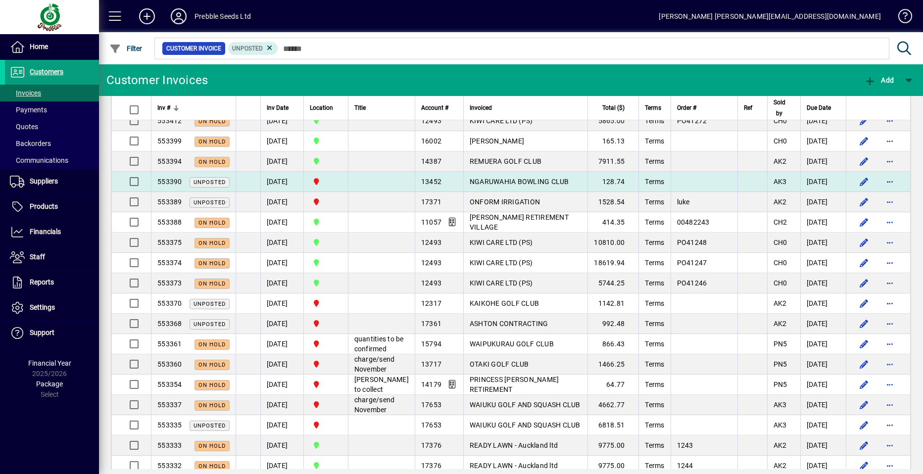
click at [492, 186] on span "NGARUWAHIA BOWLING CLUB" at bounding box center [520, 182] width 100 height 8
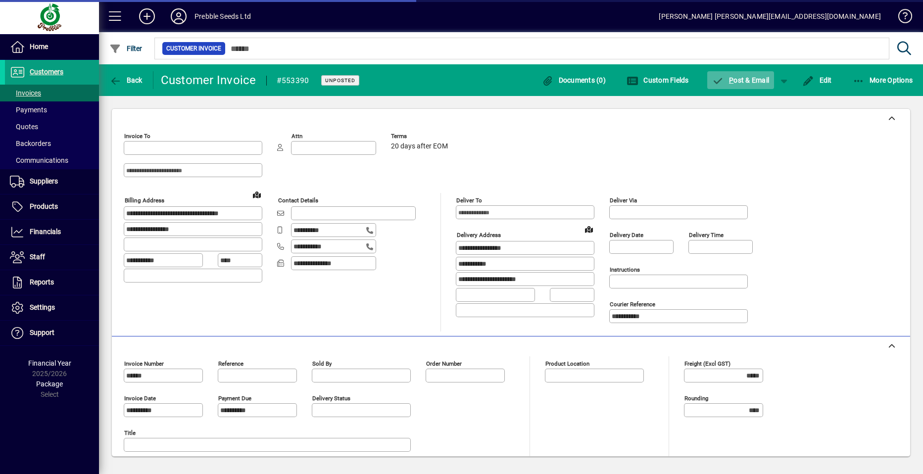
type input "**********"
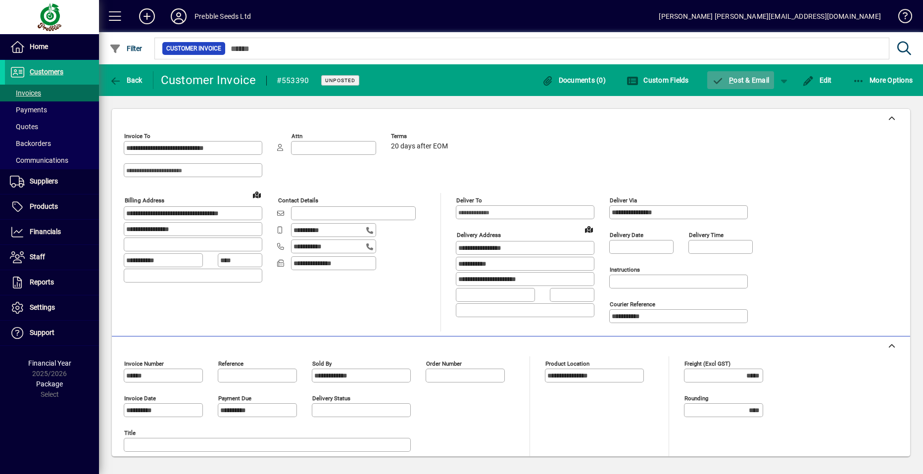
click at [742, 80] on span "P ost & Email" at bounding box center [740, 80] width 57 height 8
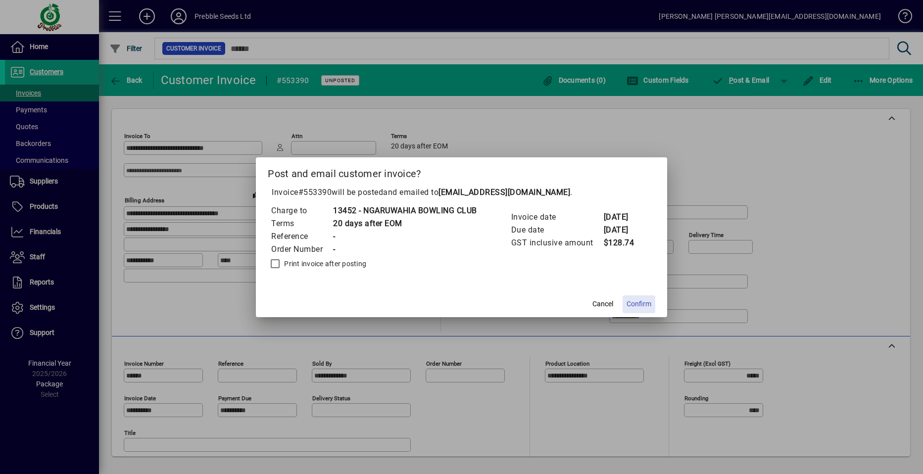
click at [639, 304] on span "Confirm" at bounding box center [639, 304] width 25 height 10
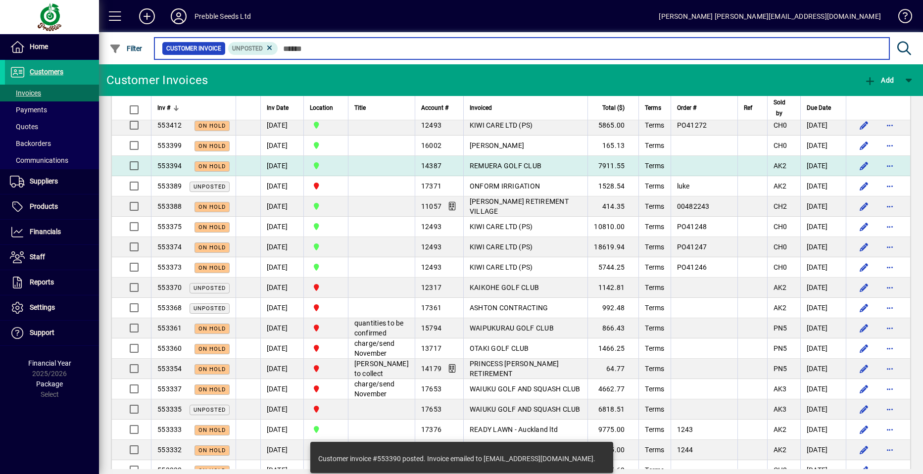
scroll to position [743, 0]
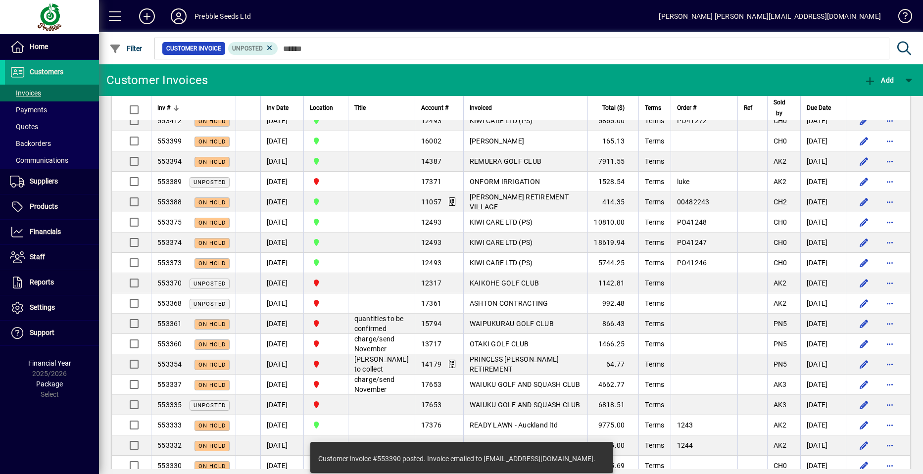
click at [496, 186] on span "ONFORM IRRIGATION" at bounding box center [505, 182] width 70 height 8
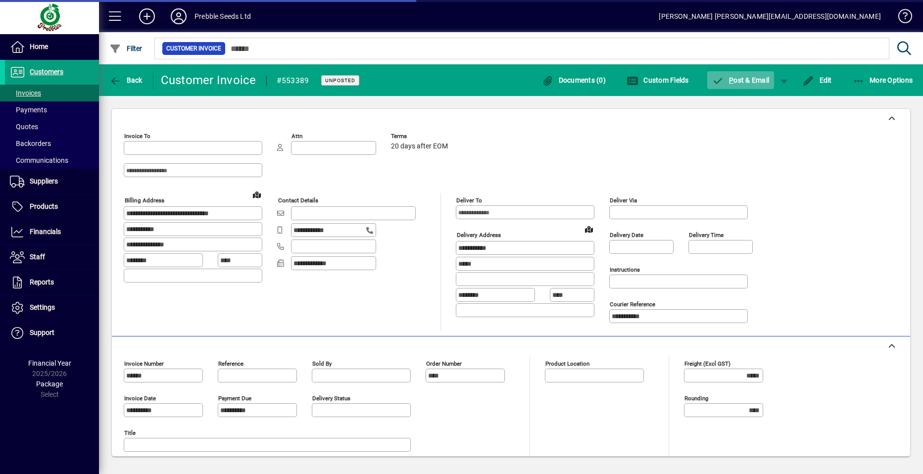
type input "**********"
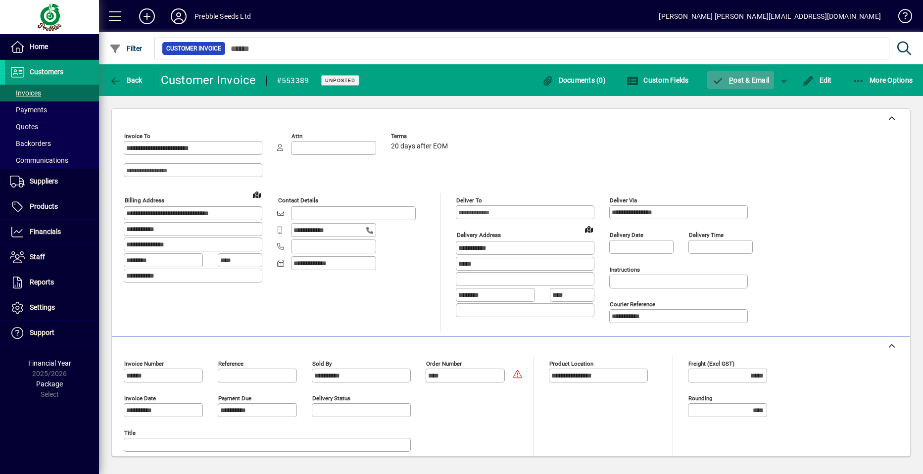
click at [737, 82] on span "P ost & Email" at bounding box center [740, 80] width 57 height 8
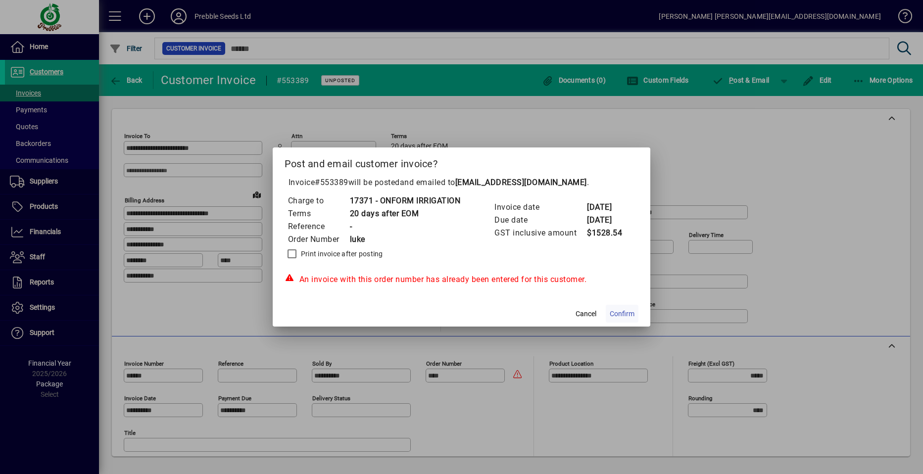
click at [623, 312] on span "Confirm" at bounding box center [622, 314] width 25 height 10
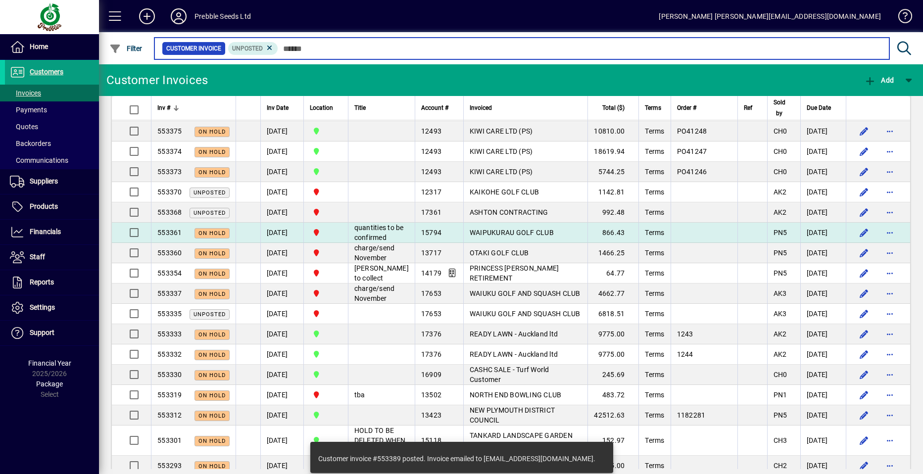
scroll to position [842, 0]
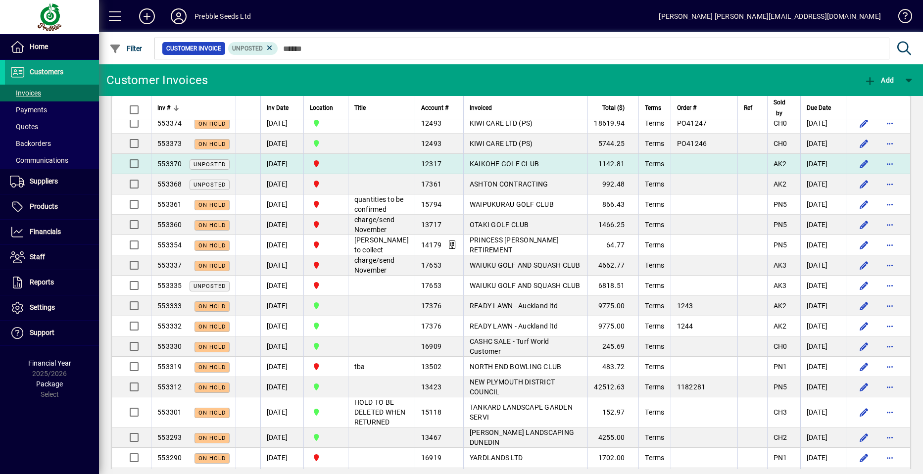
click at [490, 168] on span "KAIKOHE GOLF CLUB" at bounding box center [504, 164] width 69 height 8
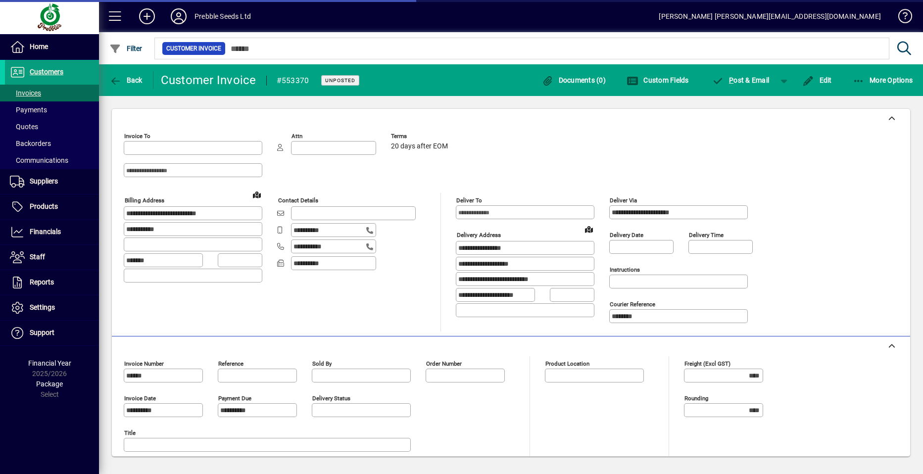
type input "**********"
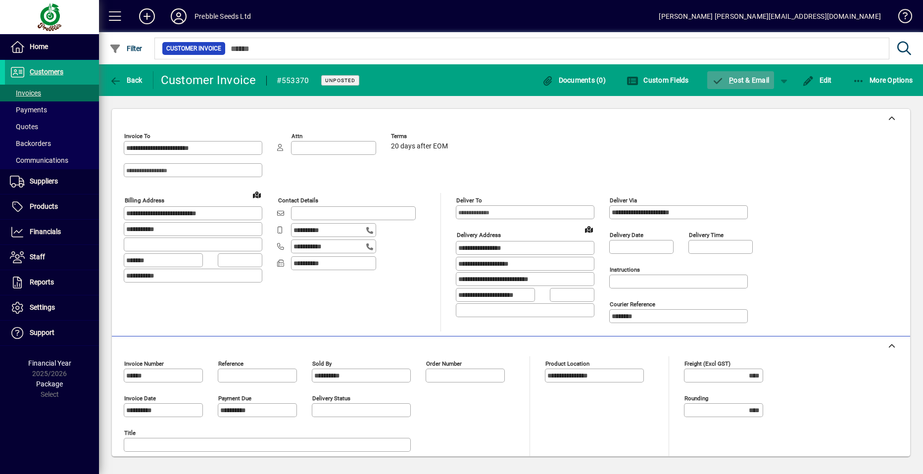
click at [751, 79] on span "P ost & Email" at bounding box center [740, 80] width 57 height 8
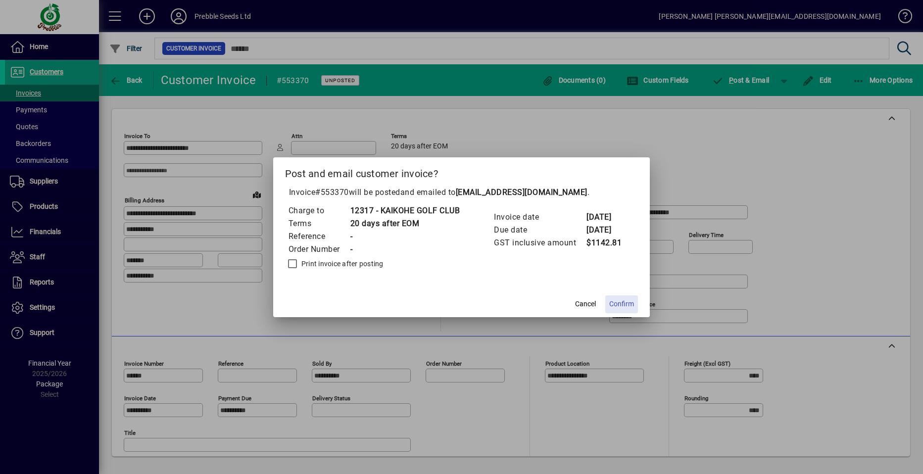
click at [628, 303] on span "Confirm" at bounding box center [622, 304] width 25 height 10
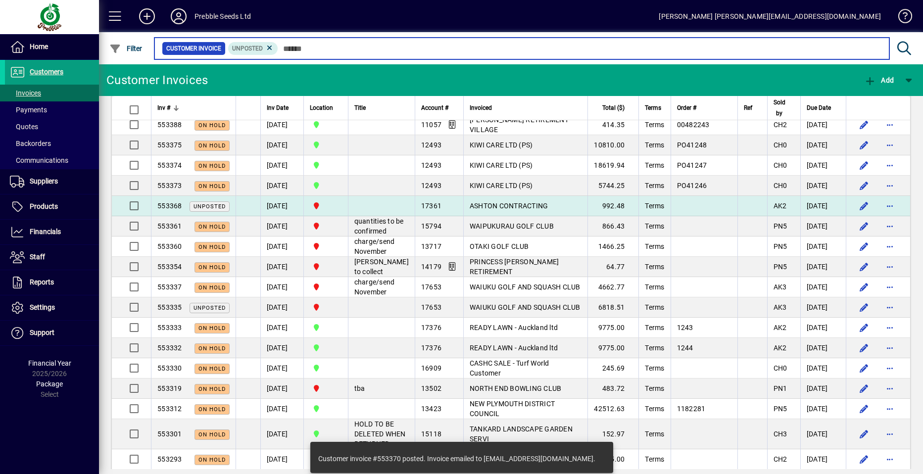
scroll to position [842, 0]
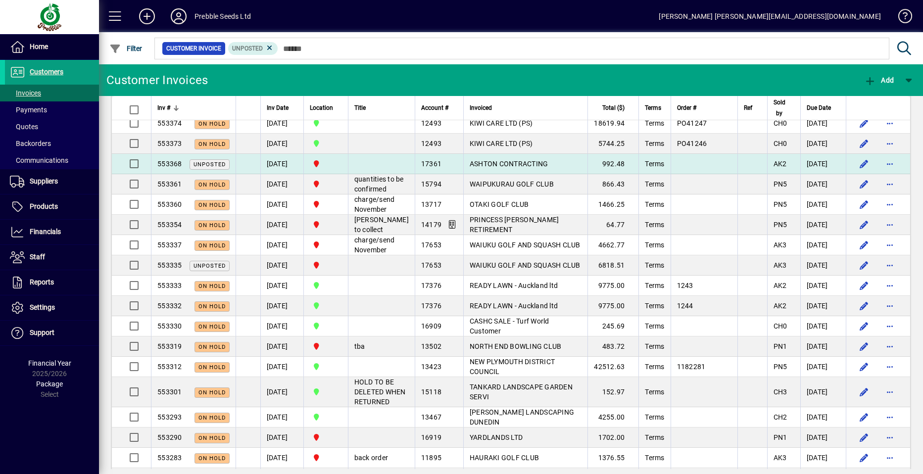
click at [484, 168] on span "ASHTON CONTRACTING" at bounding box center [509, 164] width 79 height 8
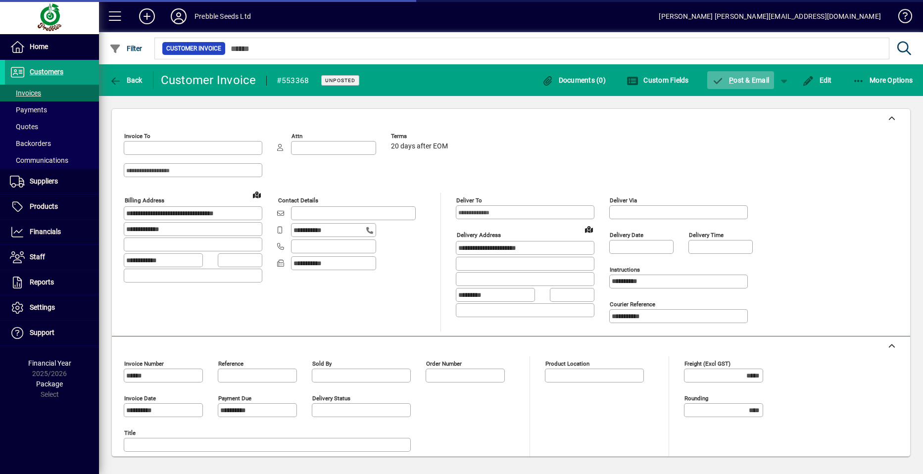
type input "**********"
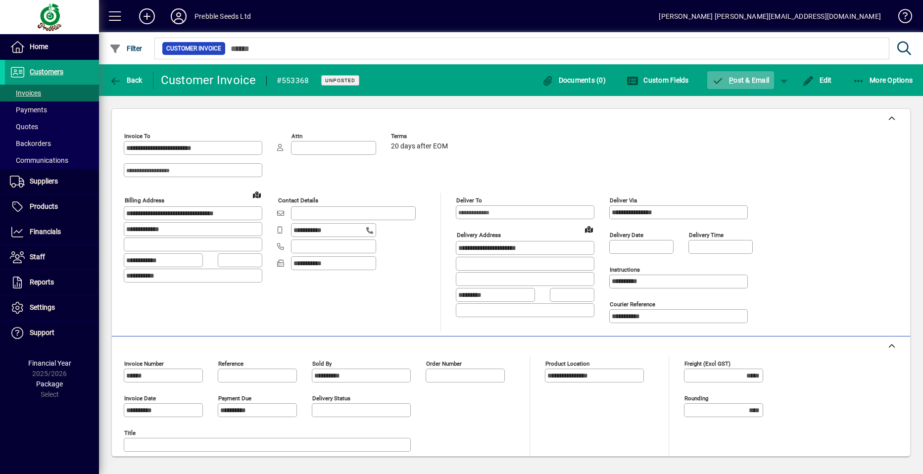
click at [745, 82] on span "P ost & Email" at bounding box center [740, 80] width 57 height 8
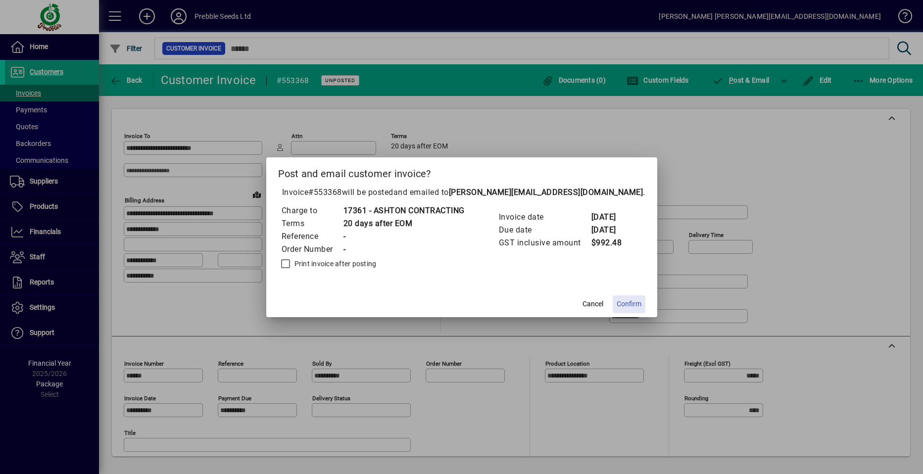
click at [624, 304] on span "Confirm" at bounding box center [629, 304] width 25 height 10
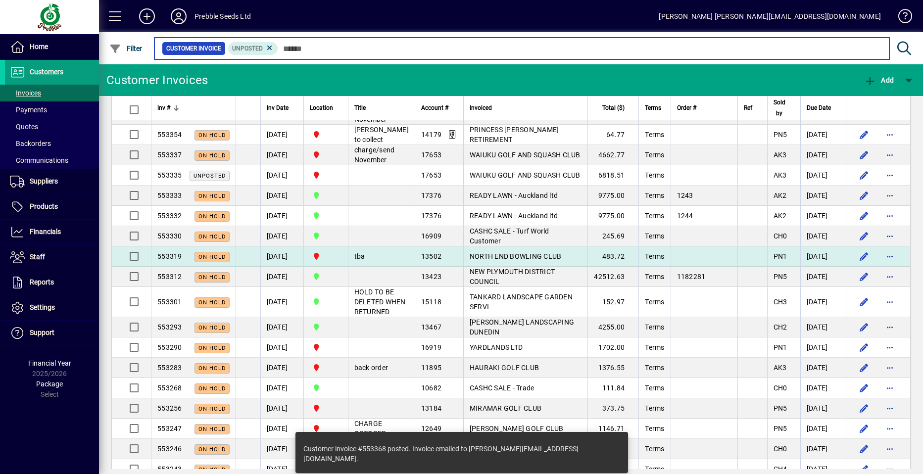
scroll to position [990, 0]
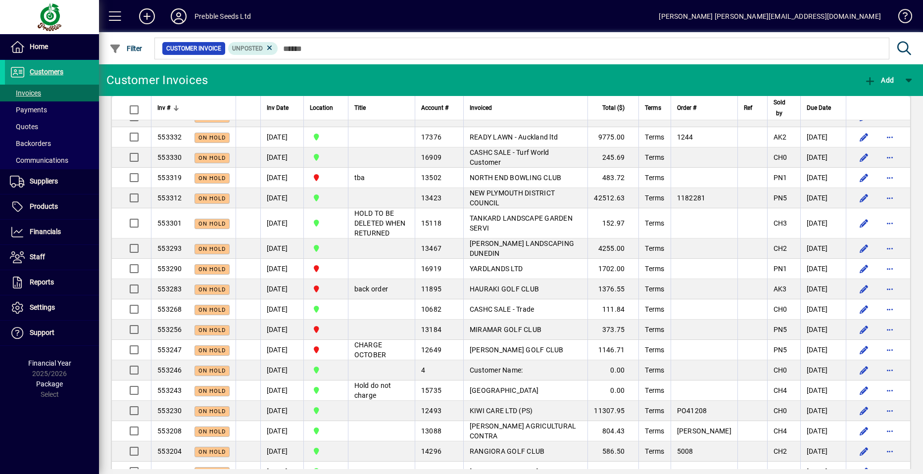
click at [496, 101] on span "WAIUKU GOLF AND SQUASH CLUB" at bounding box center [525, 97] width 111 height 8
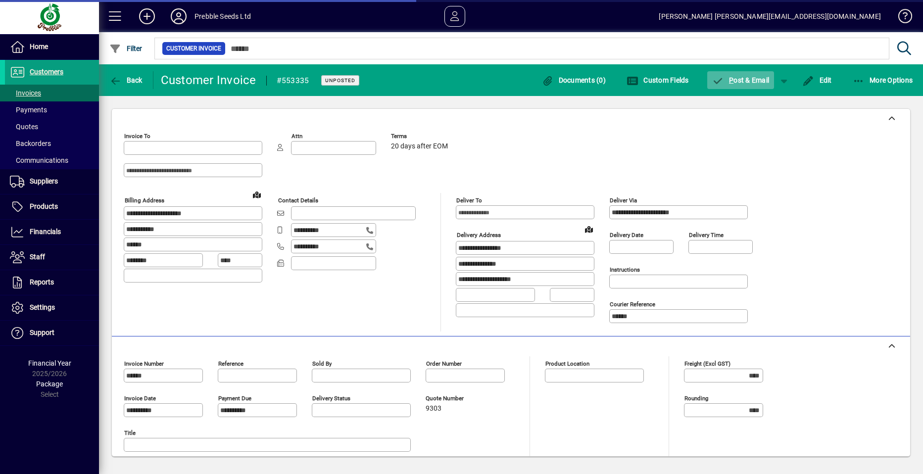
type input "**********"
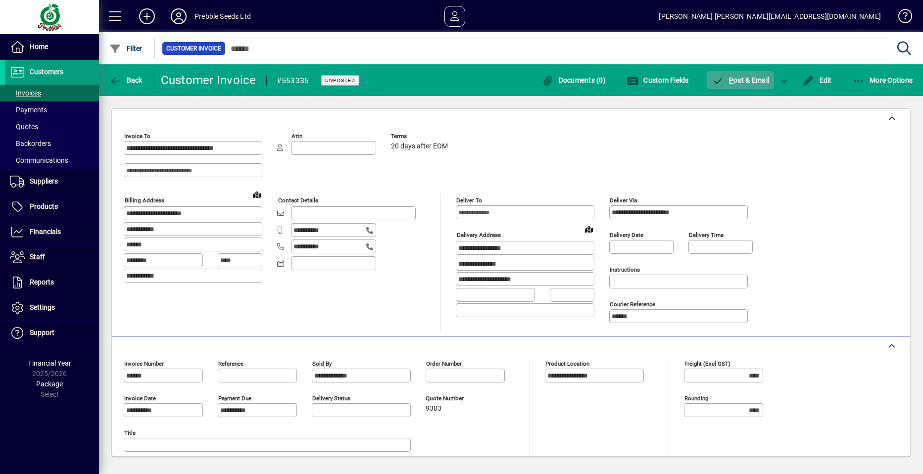
click at [743, 76] on span "P ost & Email" at bounding box center [740, 80] width 57 height 8
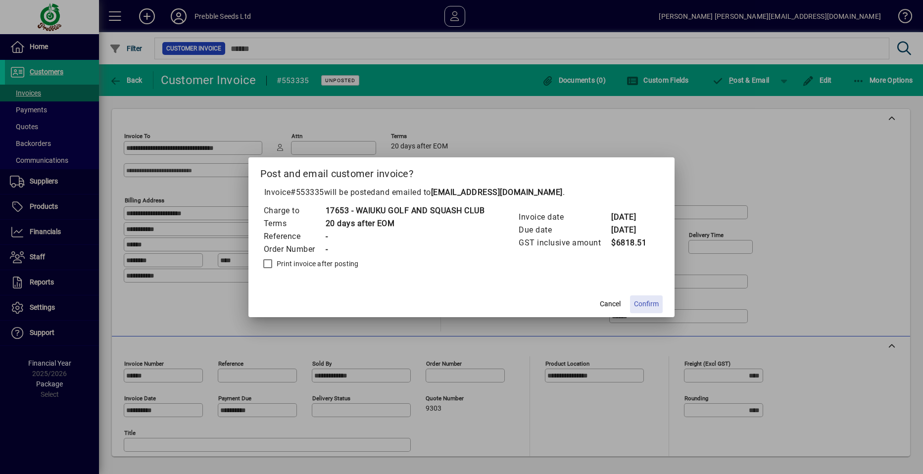
click at [652, 305] on span "Confirm" at bounding box center [646, 304] width 25 height 10
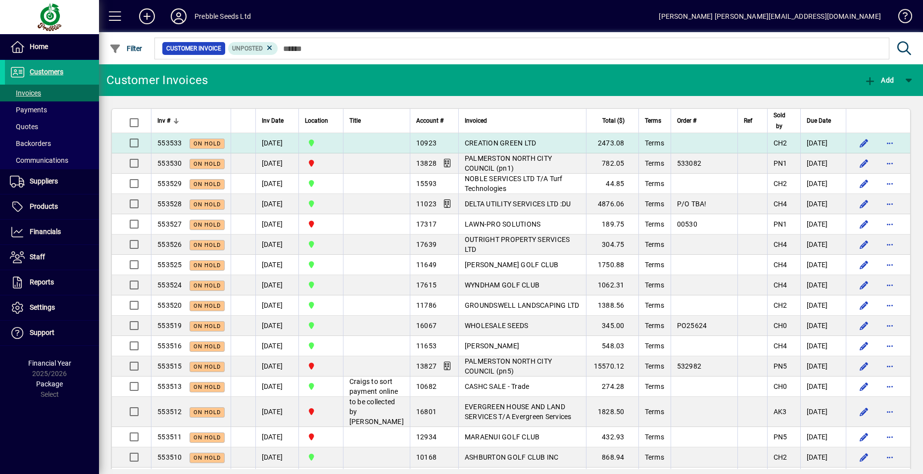
click at [491, 146] on span "CREATION GREEN LTD" at bounding box center [501, 143] width 72 height 8
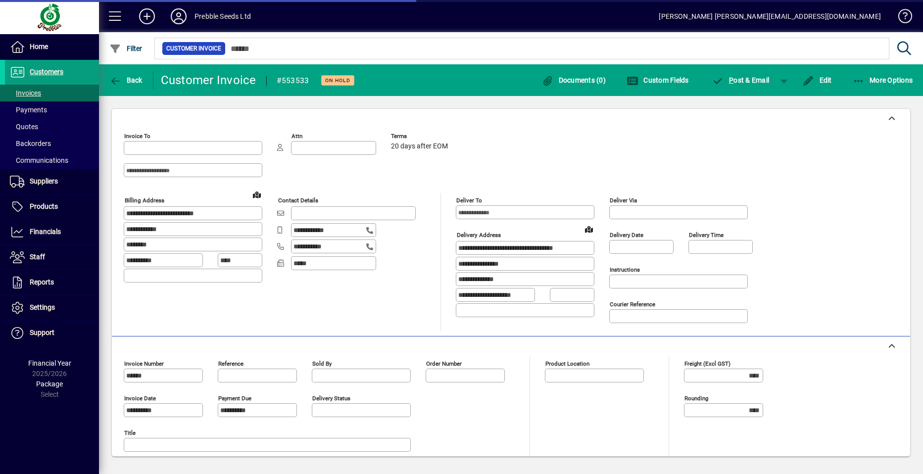
type input "**********"
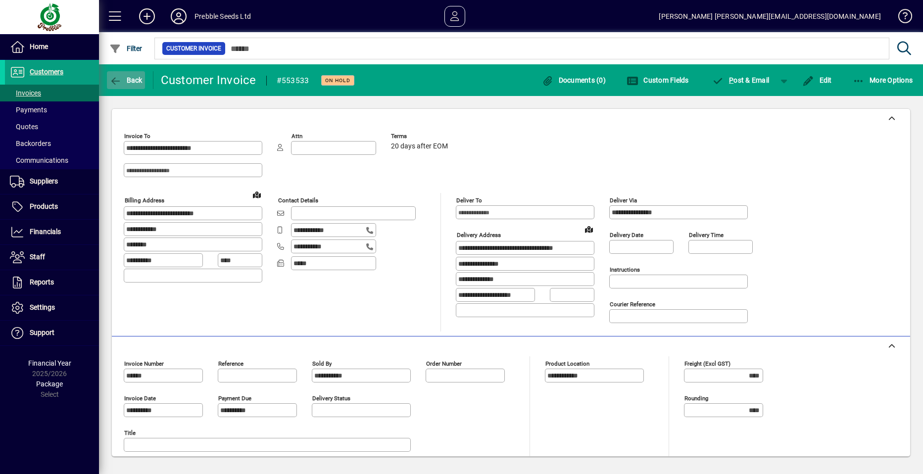
click at [133, 79] on span "Back" at bounding box center [125, 80] width 33 height 8
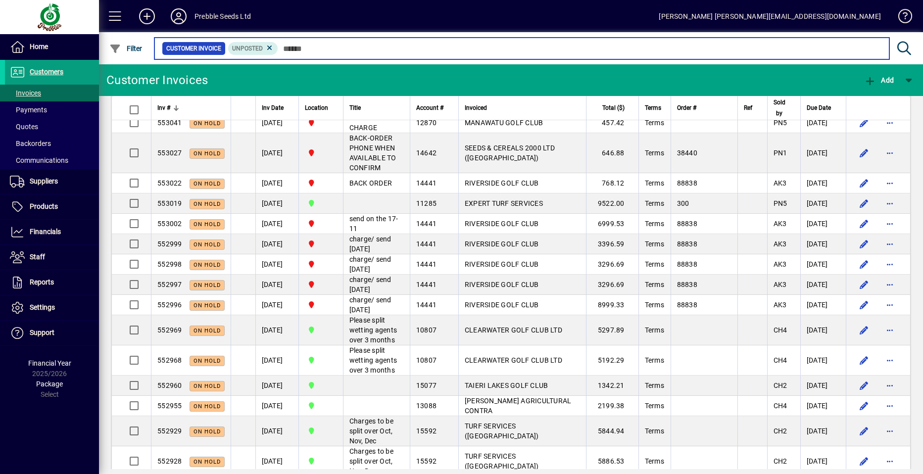
scroll to position [1634, 0]
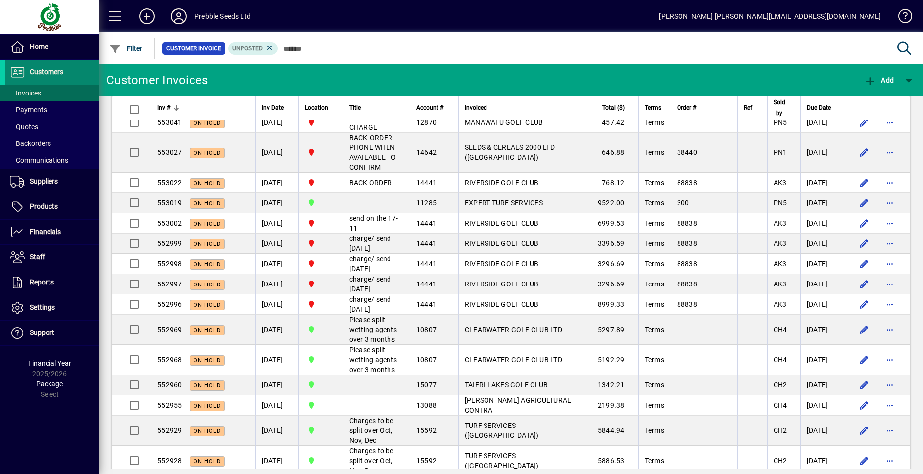
click at [61, 71] on span "Customers" at bounding box center [47, 72] width 34 height 8
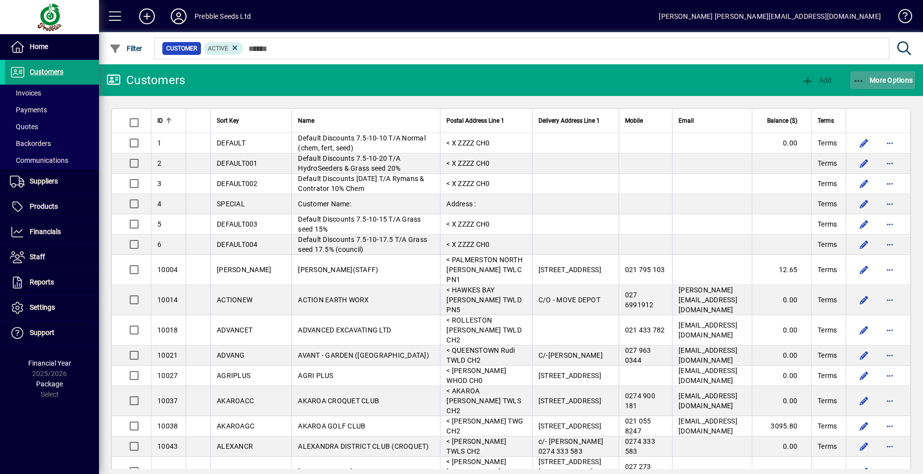
click at [879, 80] on span "More Options" at bounding box center [883, 80] width 60 height 8
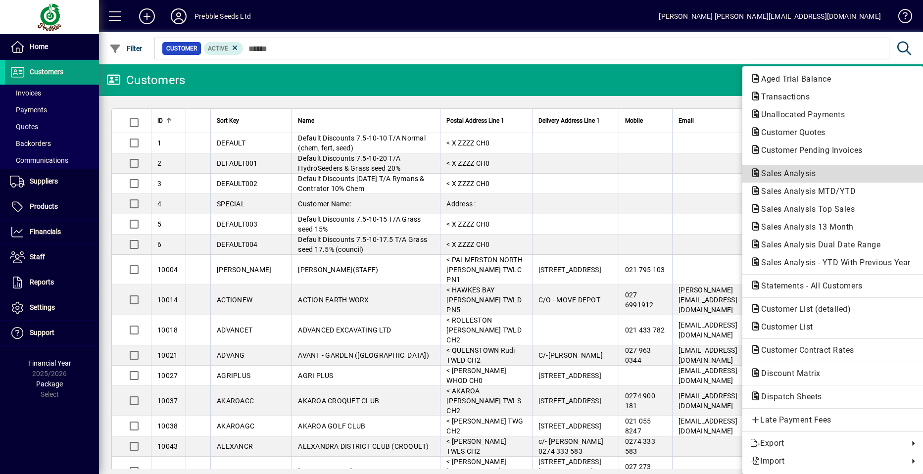
click at [791, 173] on span "Sales Analysis" at bounding box center [786, 173] width 70 height 9
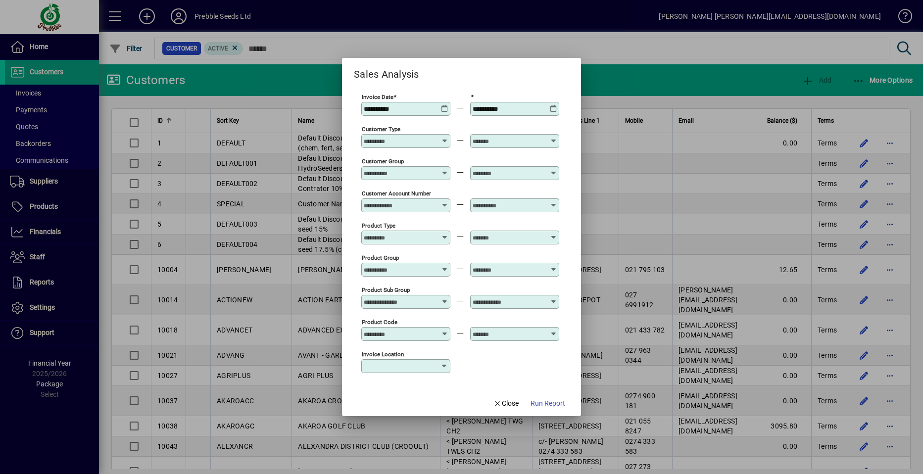
type input "**********"
click at [556, 298] on icon at bounding box center [553, 298] width 7 height 0
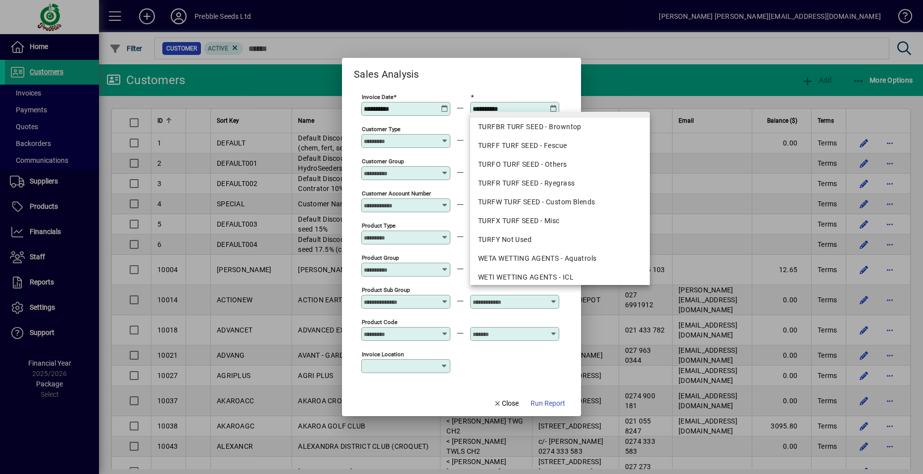
scroll to position [1238, 0]
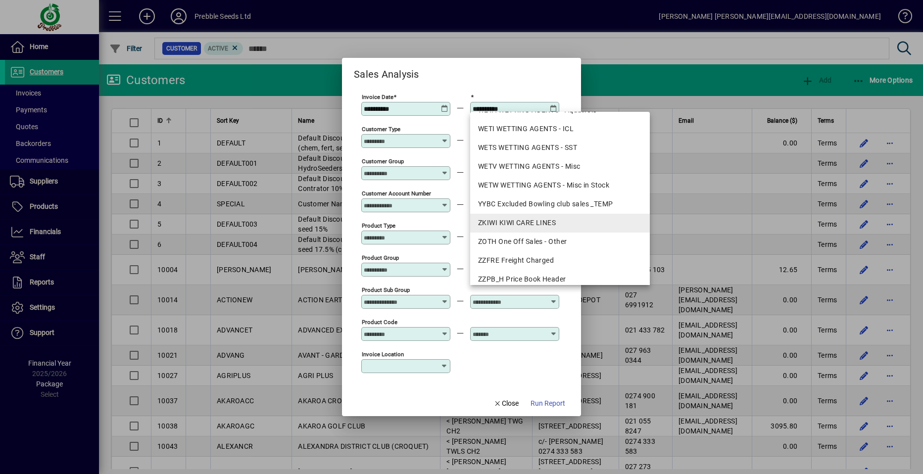
click at [518, 222] on div "ZKIWI KIWI CARE LINES" at bounding box center [560, 223] width 164 height 10
type input "**********"
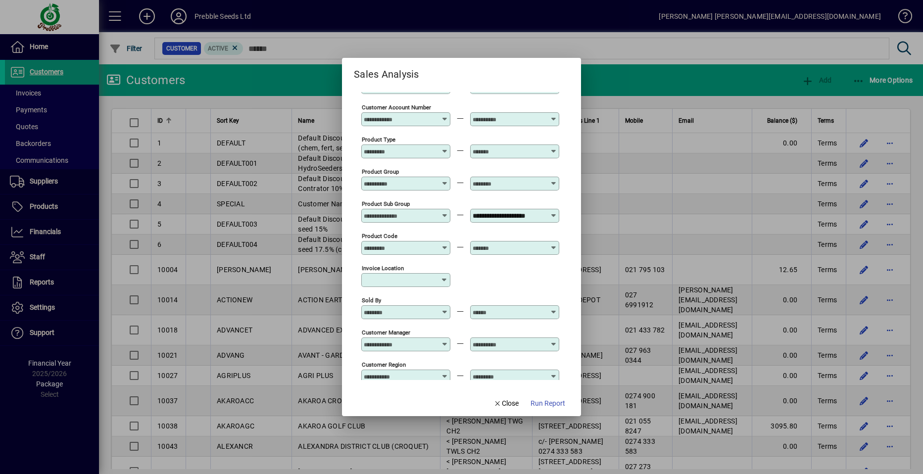
scroll to position [297, 0]
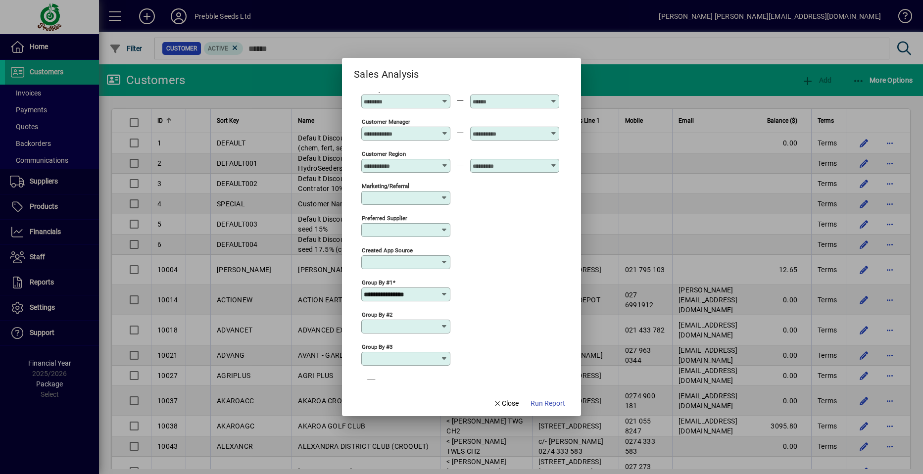
click at [444, 295] on icon at bounding box center [445, 295] width 8 height 8
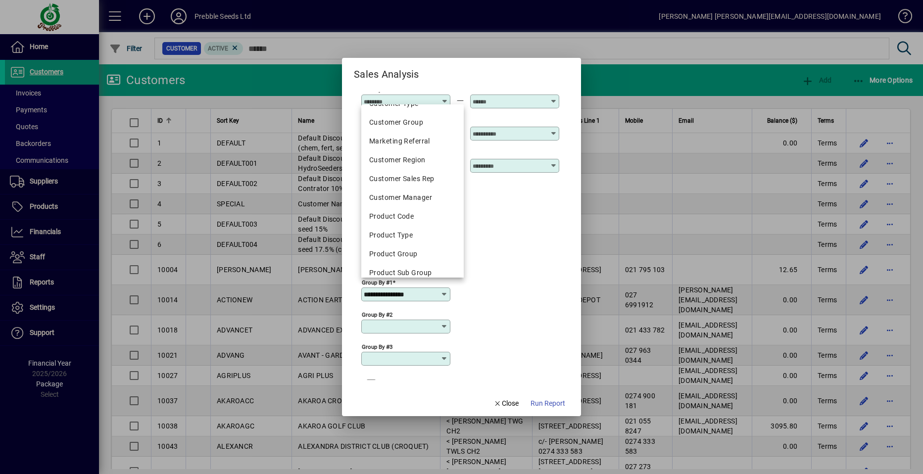
scroll to position [173, 0]
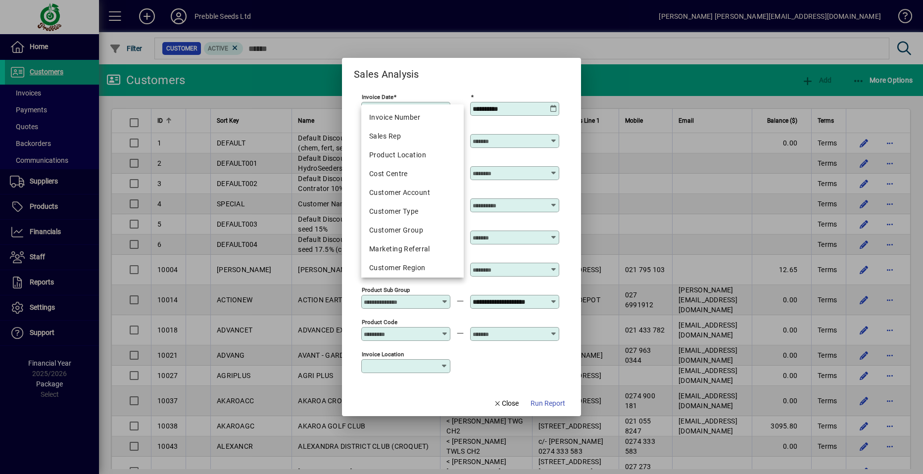
click at [409, 376] on div "Product Sub Group" at bounding box center [412, 381] width 87 height 10
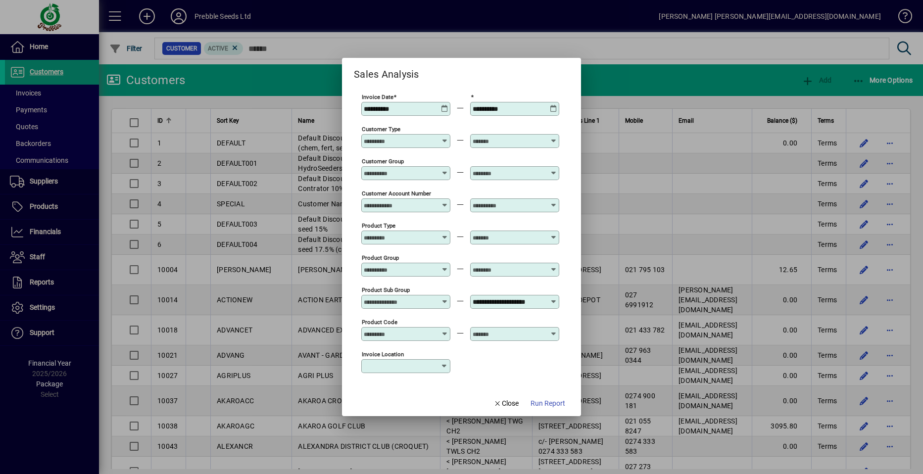
type input "**********"
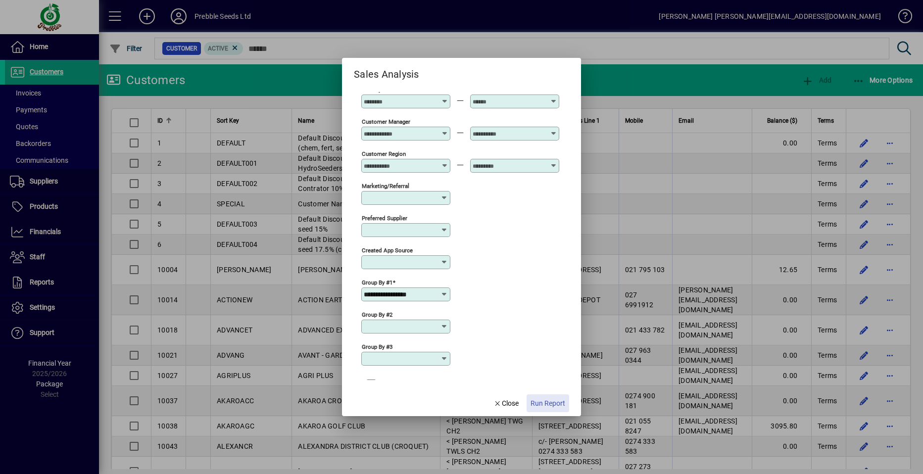
click at [541, 402] on span "Run Report" at bounding box center [548, 404] width 35 height 10
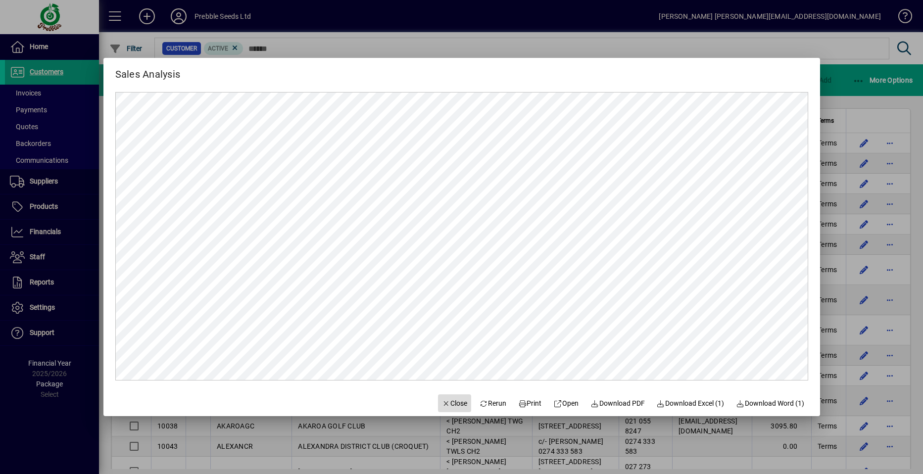
click at [449, 403] on span "Close" at bounding box center [455, 404] width 26 height 10
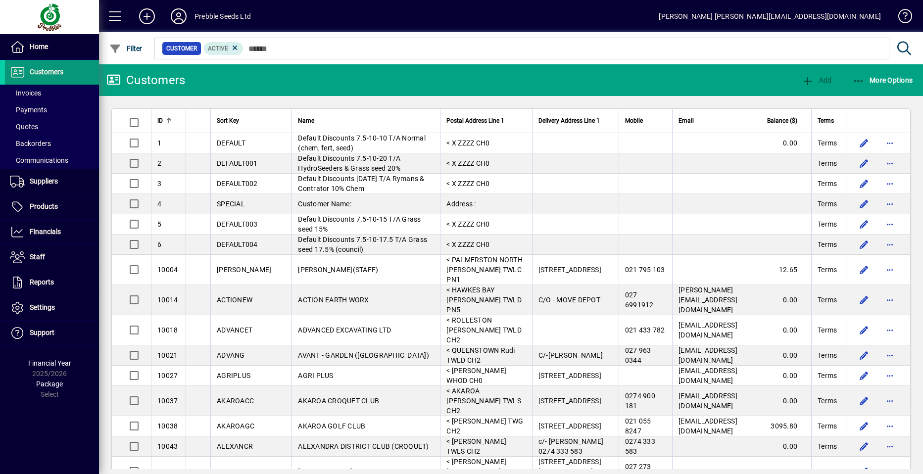
click at [52, 70] on span "Customers" at bounding box center [47, 72] width 34 height 8
click at [885, 80] on span "More Options" at bounding box center [883, 80] width 60 height 8
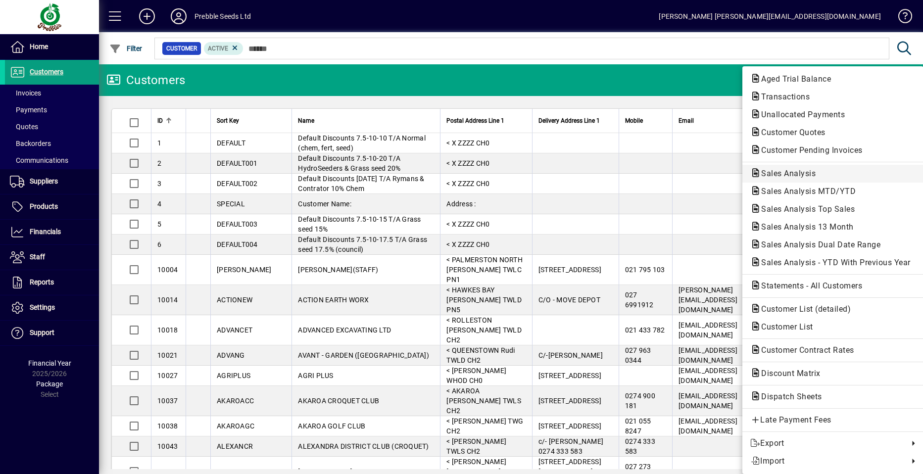
click at [791, 172] on span "Sales Analysis" at bounding box center [786, 173] width 70 height 9
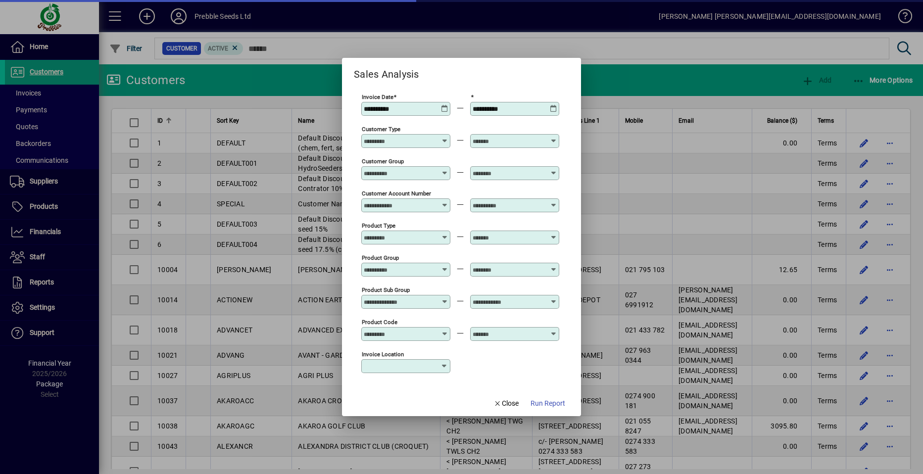
type input "**********"
click at [443, 169] on icon at bounding box center [444, 169] width 7 height 0
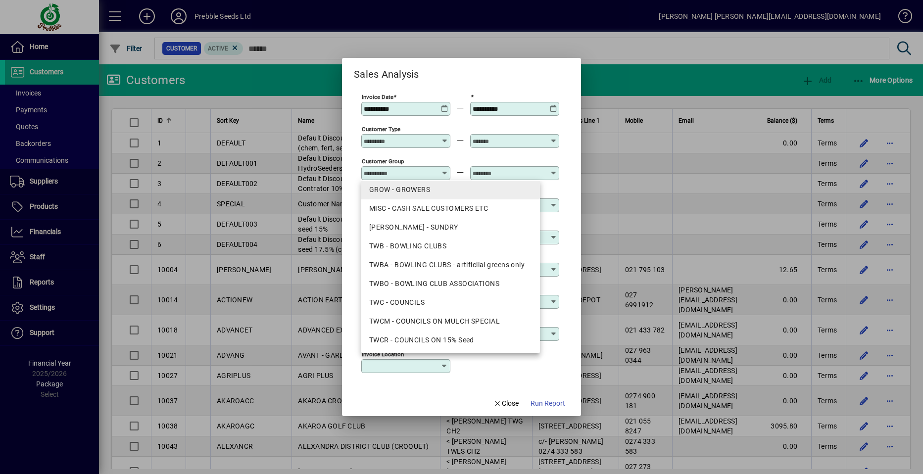
scroll to position [149, 0]
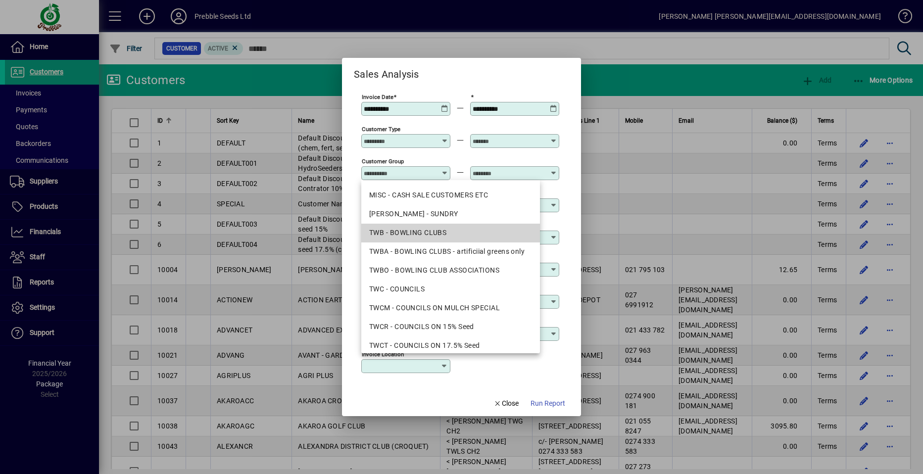
click at [436, 233] on div "TWB - BOWLING CLUBS" at bounding box center [450, 233] width 163 height 10
type input "**********"
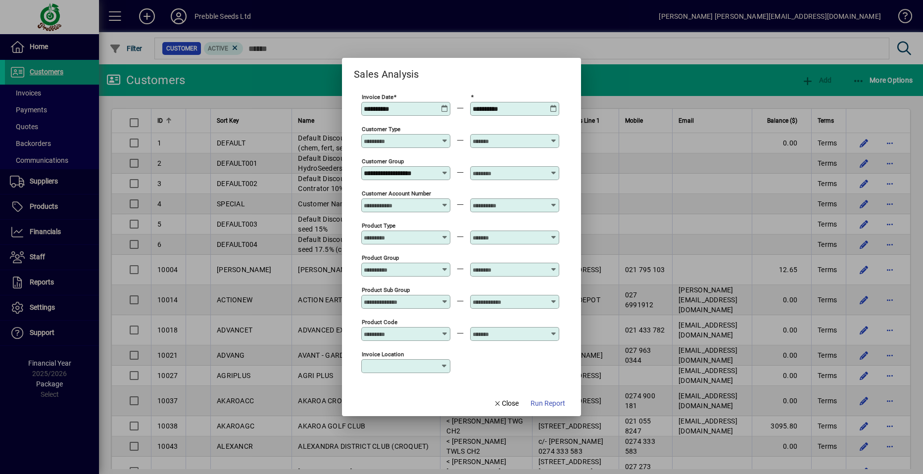
scroll to position [0, 0]
click at [555, 169] on icon at bounding box center [553, 169] width 7 height 0
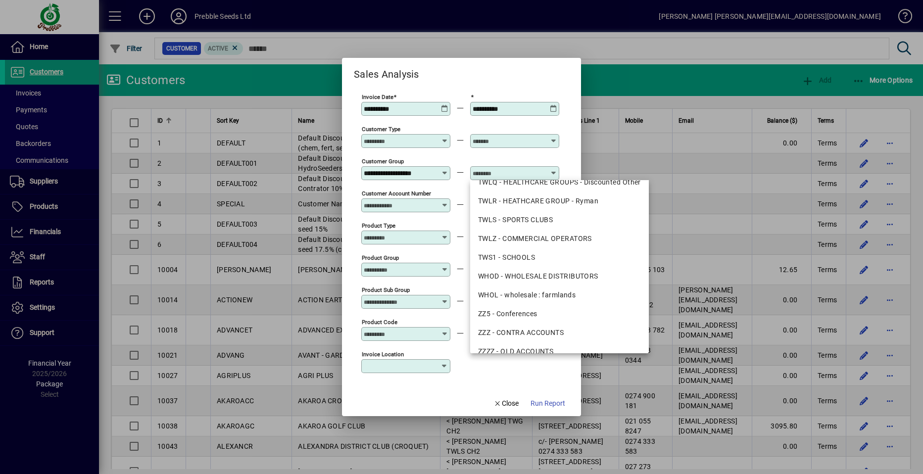
scroll to position [531, 0]
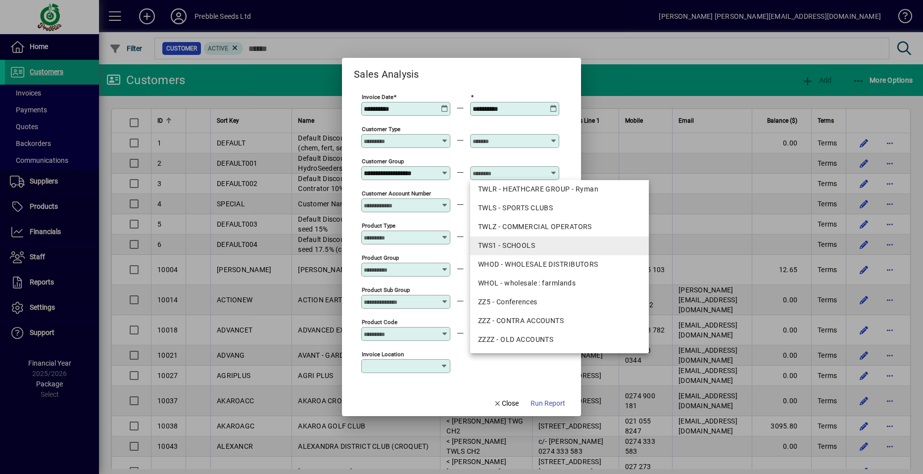
click at [519, 245] on div "TWS1 - SCHOOLS" at bounding box center [559, 246] width 163 height 10
type input "**********"
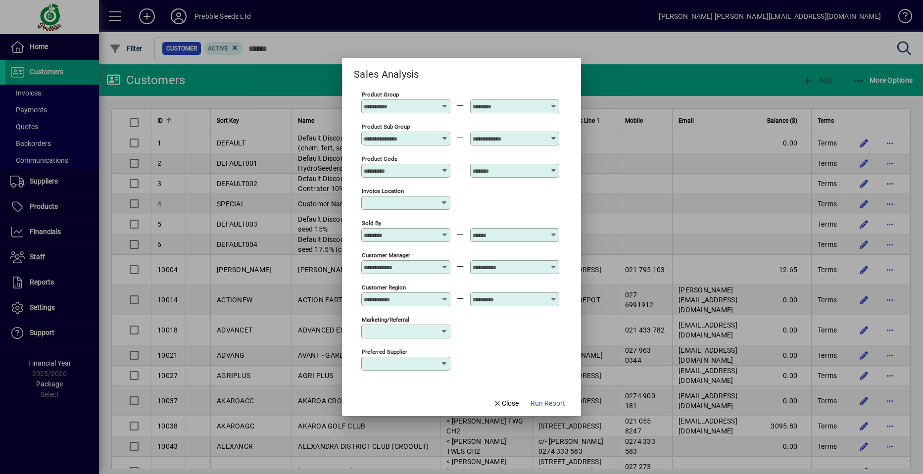
scroll to position [149, 0]
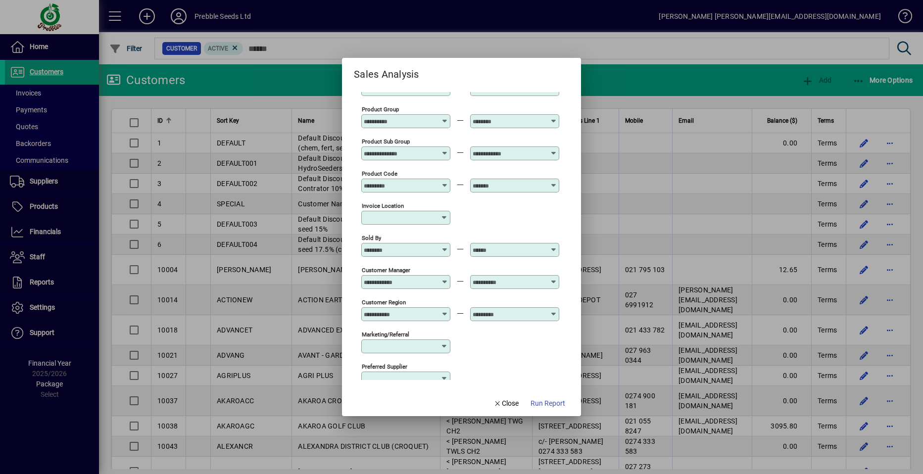
click at [552, 150] on icon at bounding box center [553, 150] width 7 height 0
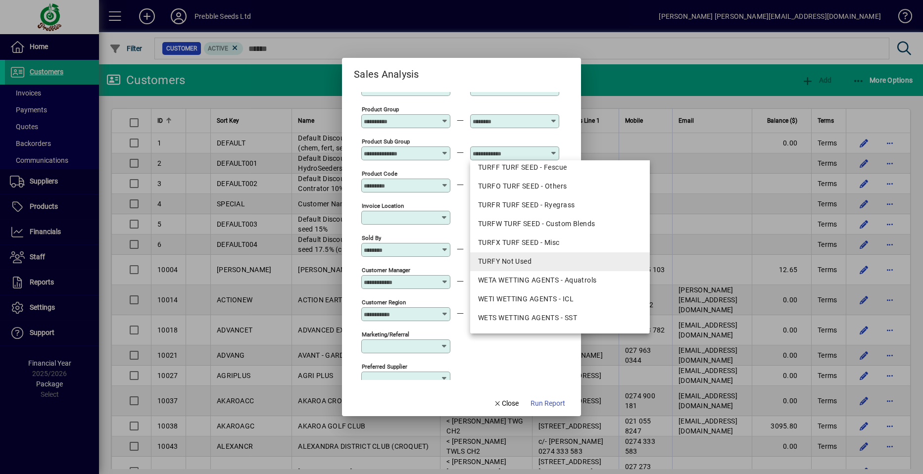
scroll to position [1238, 0]
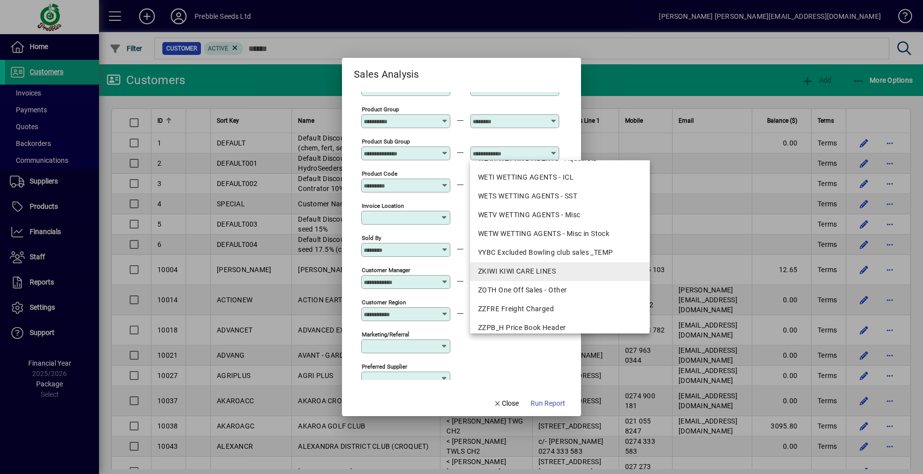
click at [523, 270] on div "ZKIWI KIWI CARE LINES" at bounding box center [560, 271] width 164 height 10
type input "**********"
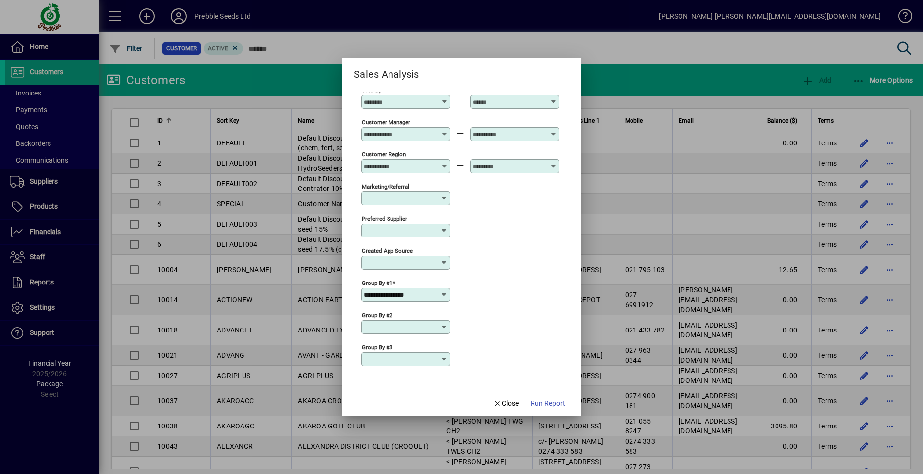
scroll to position [313, 0]
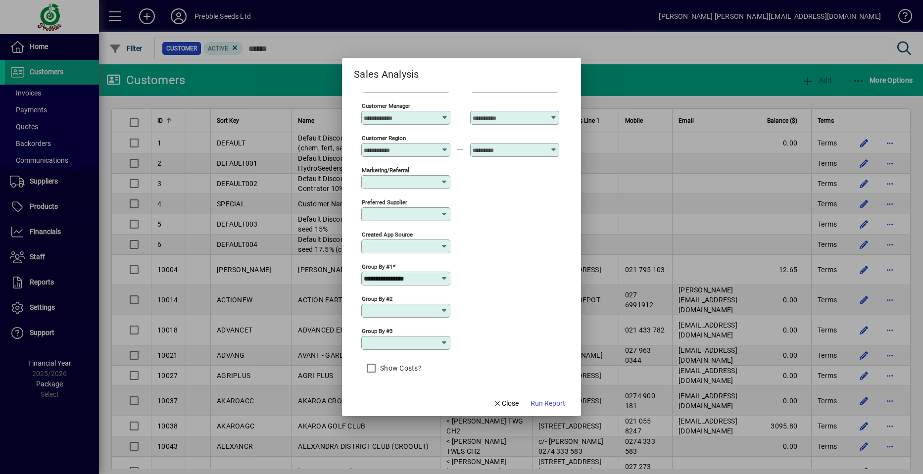
click at [443, 275] on icon at bounding box center [445, 279] width 8 height 8
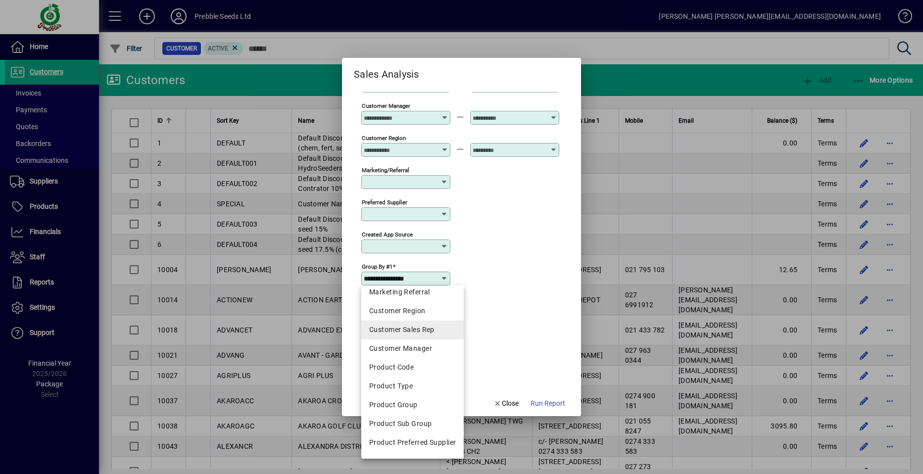
scroll to position [149, 0]
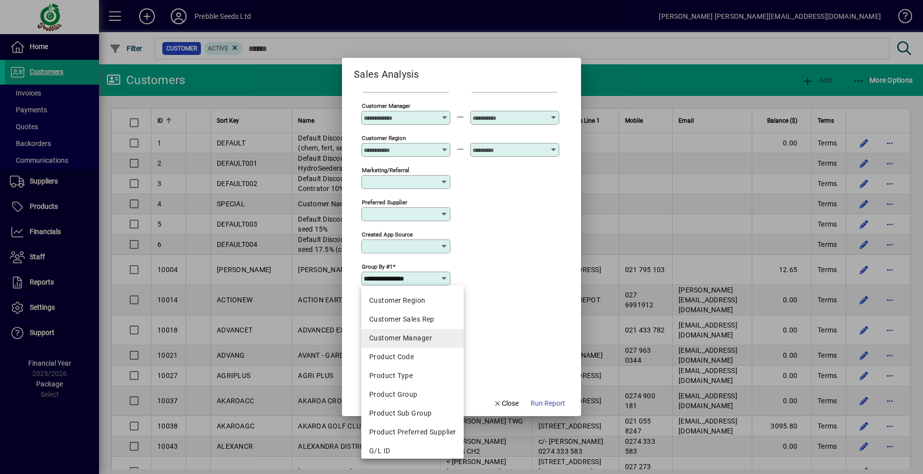
click at [410, 340] on div "Customer Manager" at bounding box center [412, 338] width 87 height 10
type input "**********"
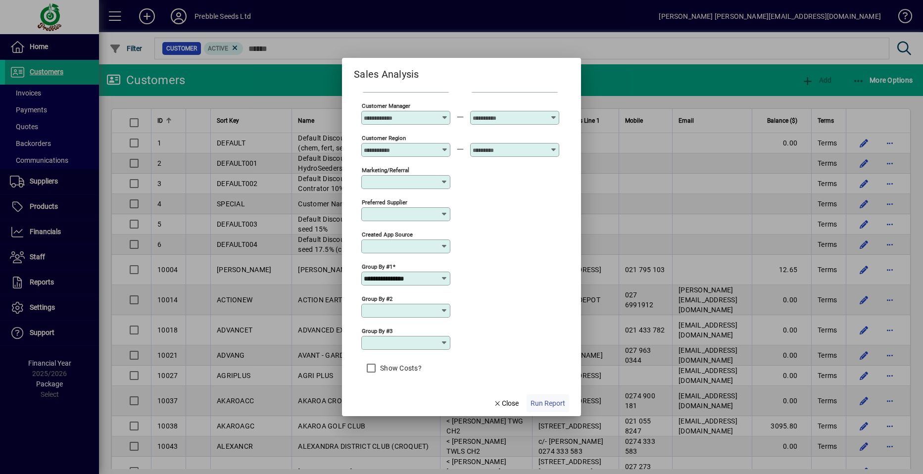
click at [540, 403] on span "Run Report" at bounding box center [548, 404] width 35 height 10
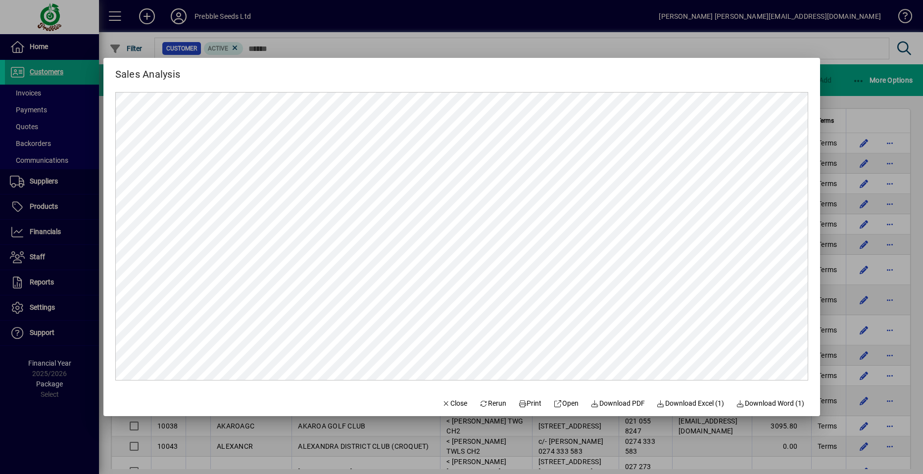
scroll to position [0, 0]
click at [450, 406] on span "Close" at bounding box center [455, 404] width 26 height 10
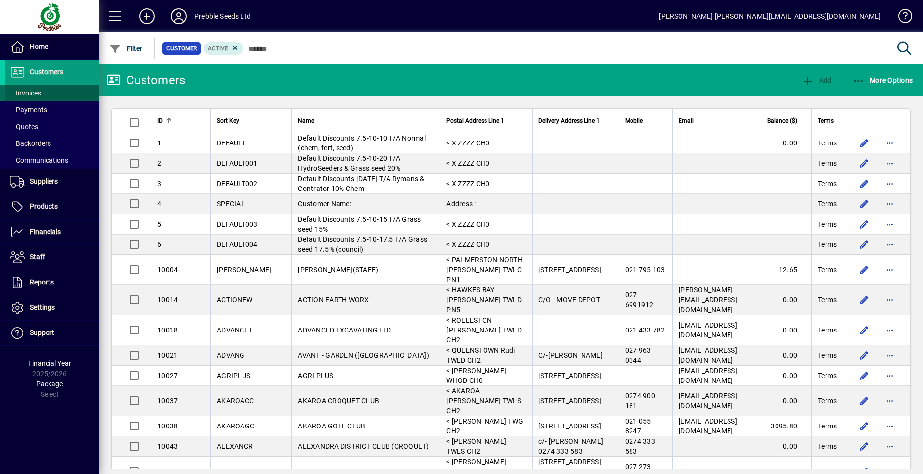
click at [51, 91] on span at bounding box center [52, 93] width 94 height 24
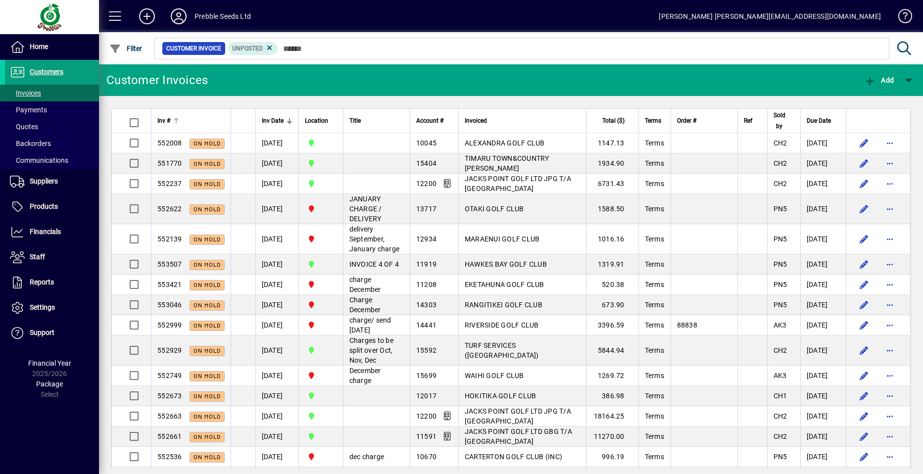
click at [167, 120] on span "Inv #" at bounding box center [163, 120] width 13 height 11
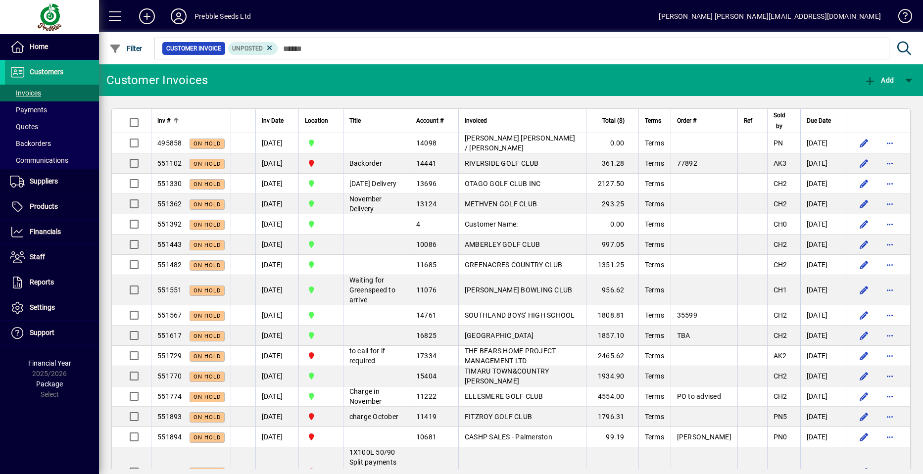
click at [167, 120] on span "Inv #" at bounding box center [163, 120] width 13 height 11
